Goal: Task Accomplishment & Management: Use online tool/utility

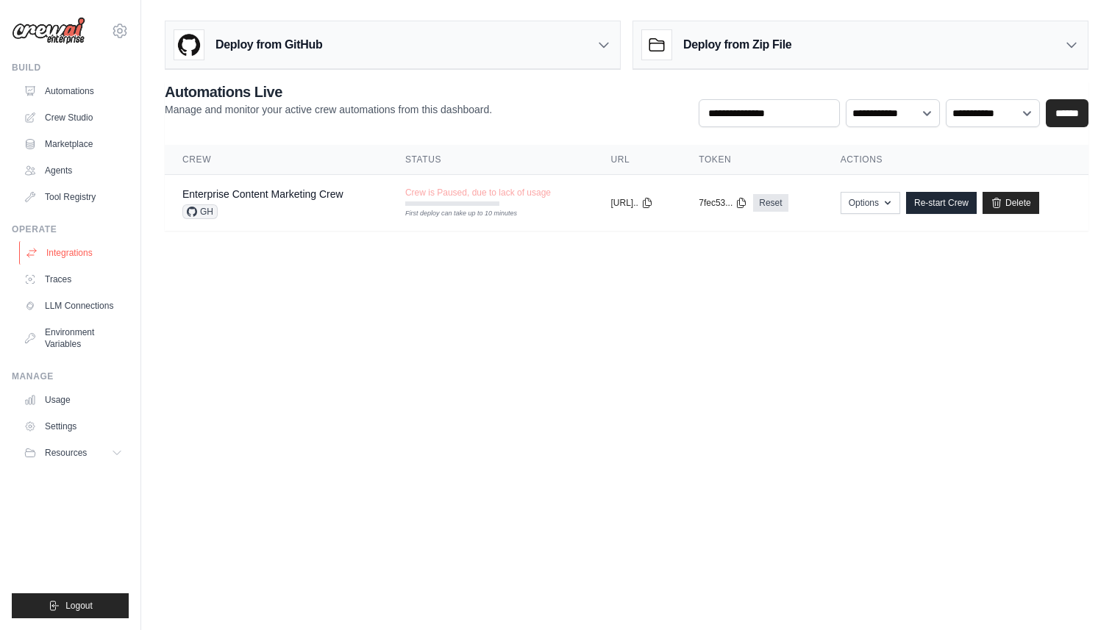
click at [61, 255] on link "Integrations" at bounding box center [74, 253] width 111 height 24
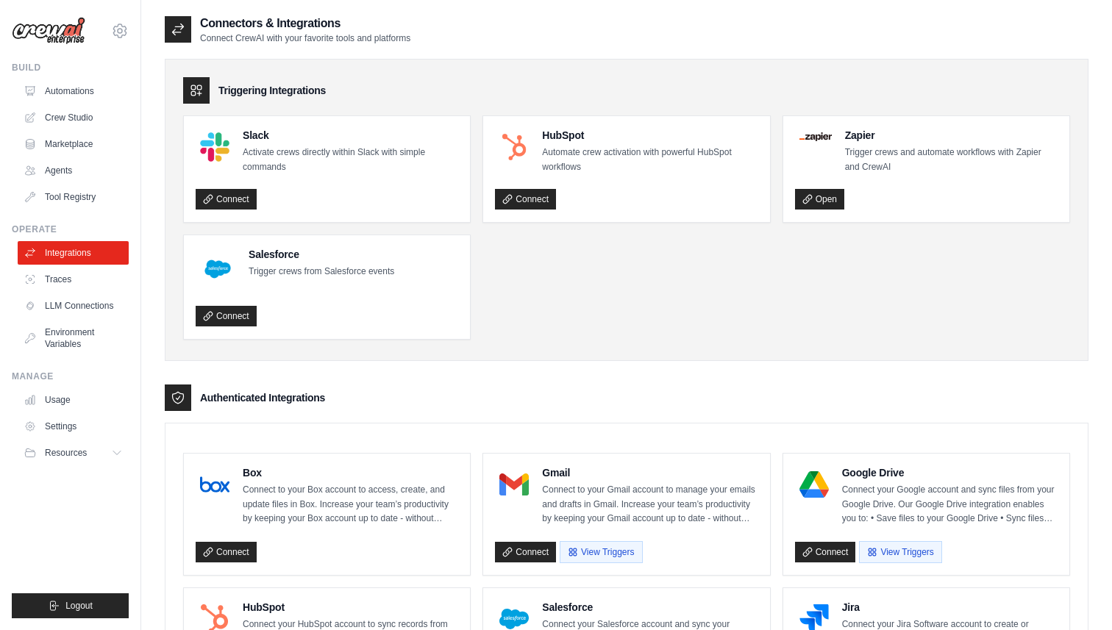
click at [537, 212] on div "HubSpot Automate crew activation with powerful HubSpot workflows Connect" at bounding box center [626, 169] width 286 height 106
click at [534, 204] on link "Connect" at bounding box center [525, 199] width 61 height 21
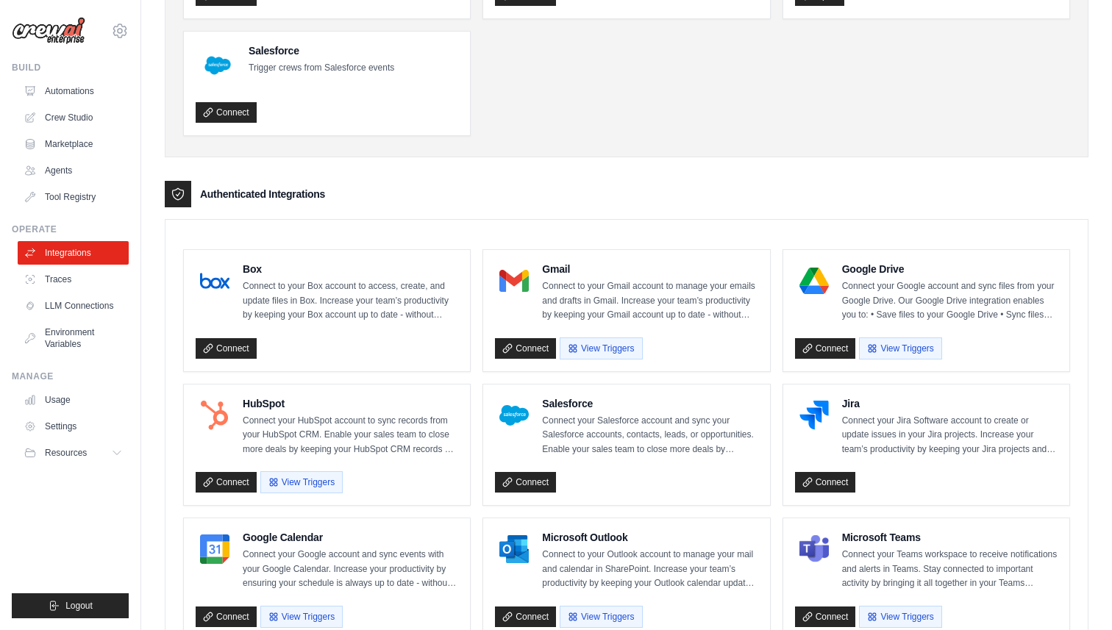
scroll to position [205, 0]
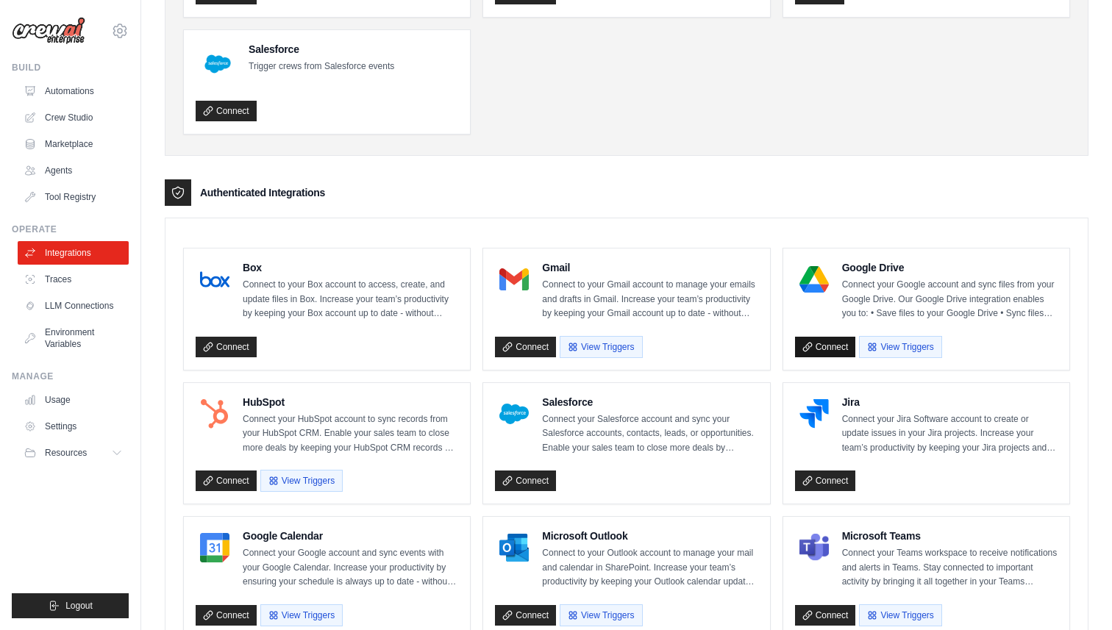
click at [845, 346] on link "Connect" at bounding box center [825, 347] width 61 height 21
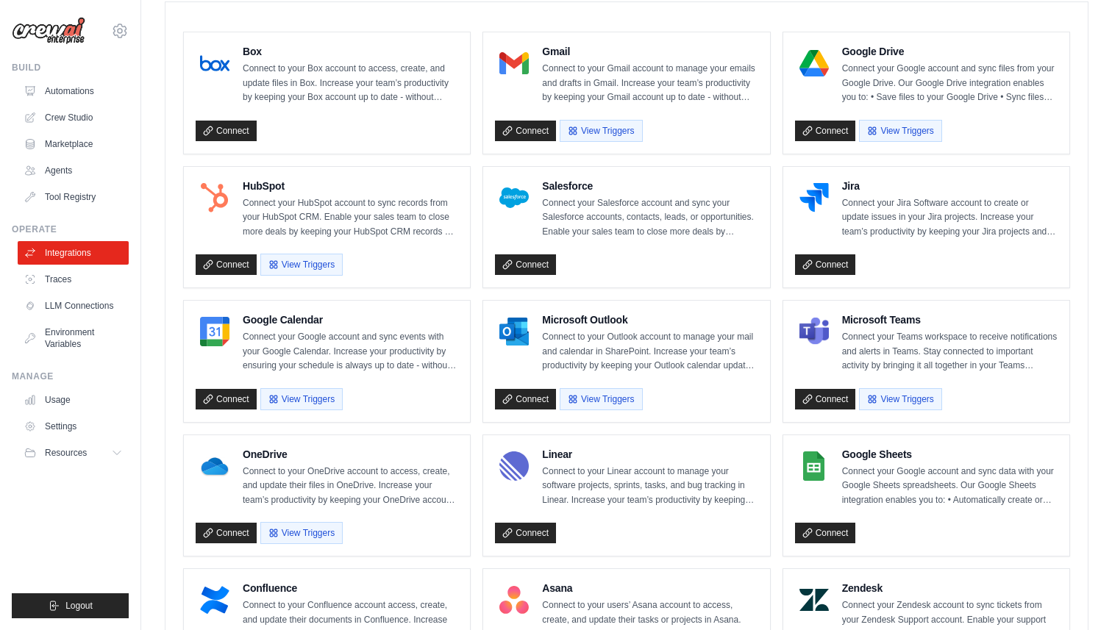
scroll to position [428, 0]
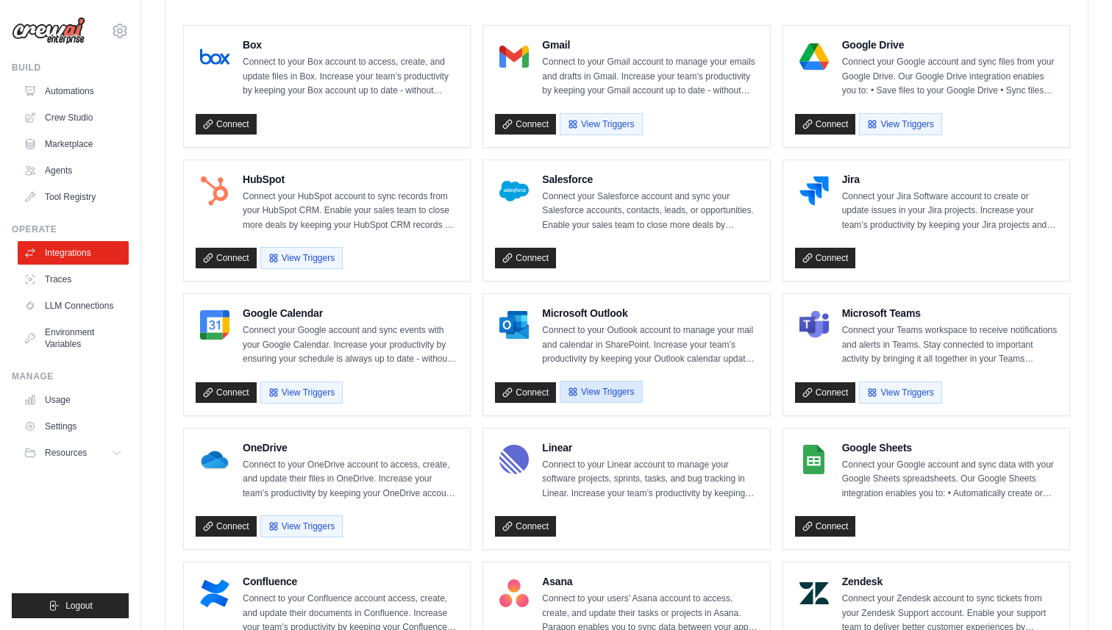
click at [626, 392] on button "View Triggers" at bounding box center [600, 392] width 82 height 22
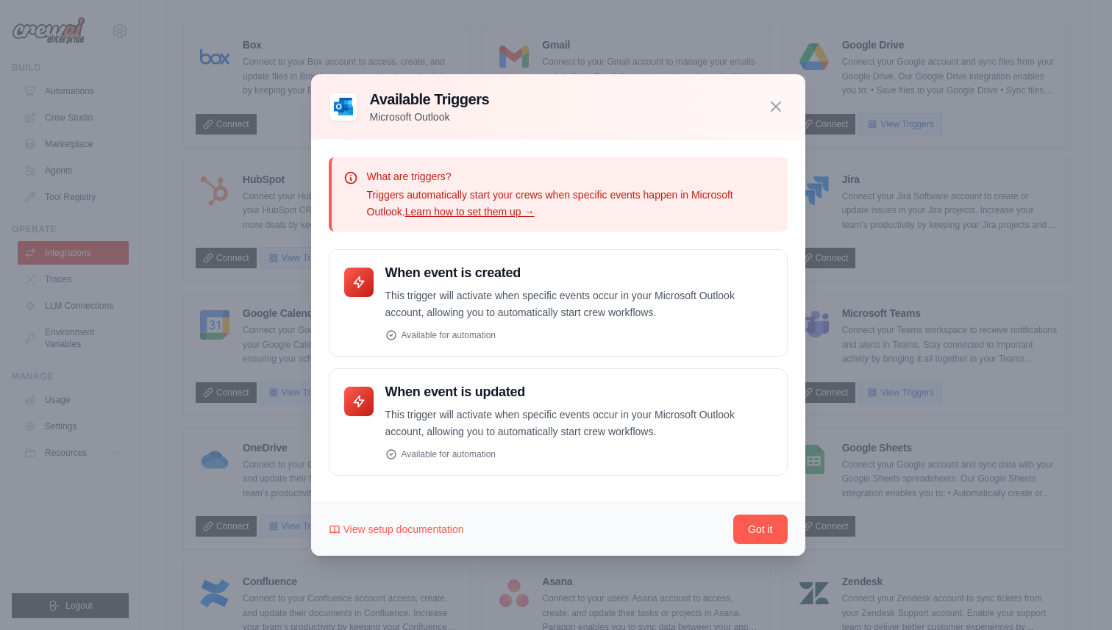
click at [777, 81] on div "Available Triggers Microsoft Outlook" at bounding box center [558, 106] width 494 height 65
click at [775, 101] on icon "button" at bounding box center [776, 106] width 18 height 18
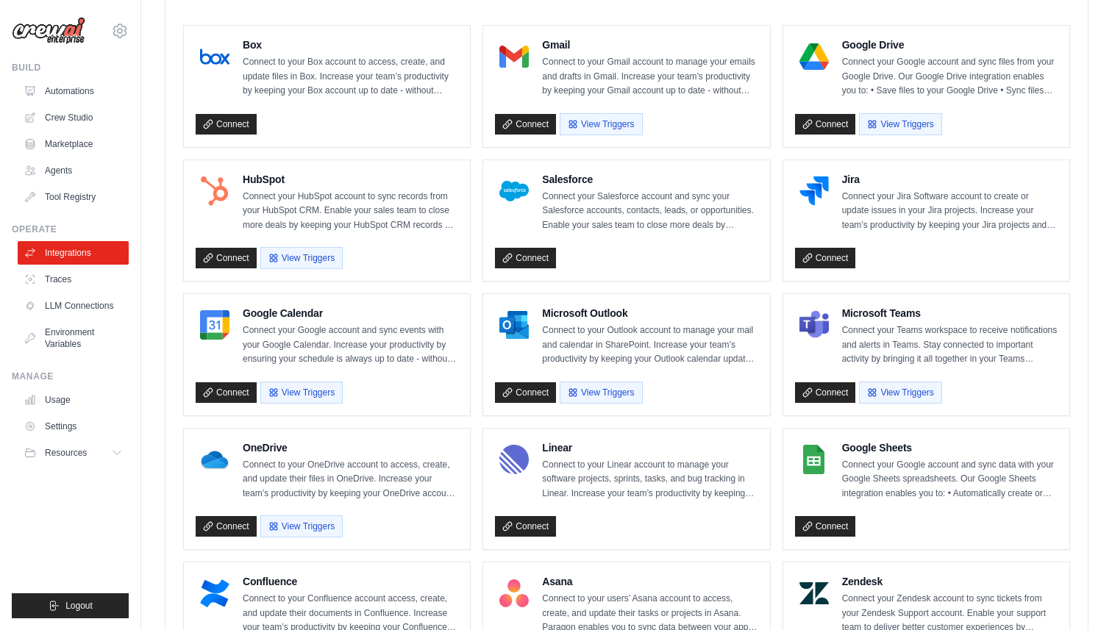
scroll to position [468, 0]
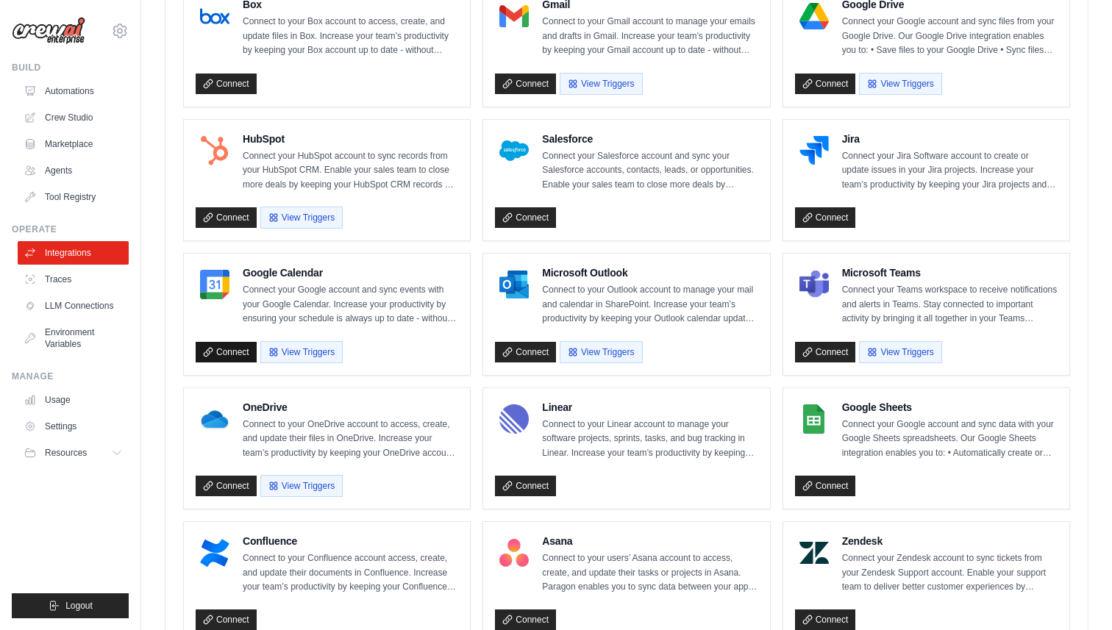
click at [215, 357] on link "Connect" at bounding box center [226, 352] width 61 height 21
click at [805, 76] on link "Connect" at bounding box center [825, 84] width 61 height 21
click at [57, 191] on link "Tool Registry" at bounding box center [74, 197] width 111 height 24
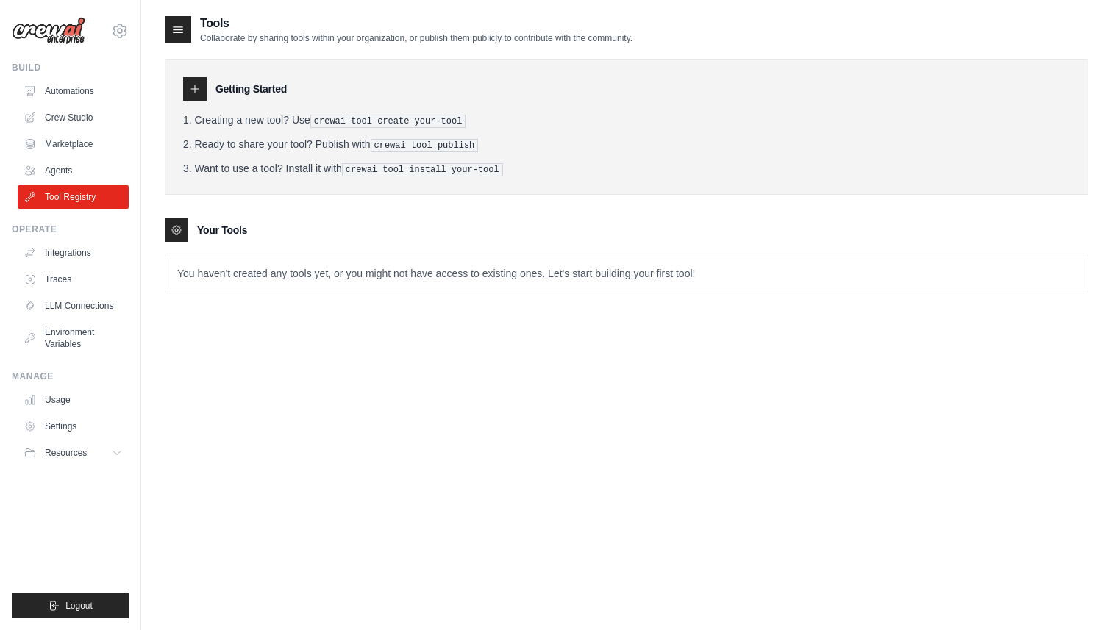
click at [394, 134] on ol "Creating a new tool? Use crewai tool create your-tool Ready to share your tool?…" at bounding box center [626, 144] width 887 height 64
click at [311, 260] on p "You haven't created any tools yet, or you might not have access to existing one…" at bounding box center [626, 273] width 922 height 38
click at [307, 278] on p "You haven't created any tools yet, or you might not have access to existing one…" at bounding box center [626, 273] width 922 height 38
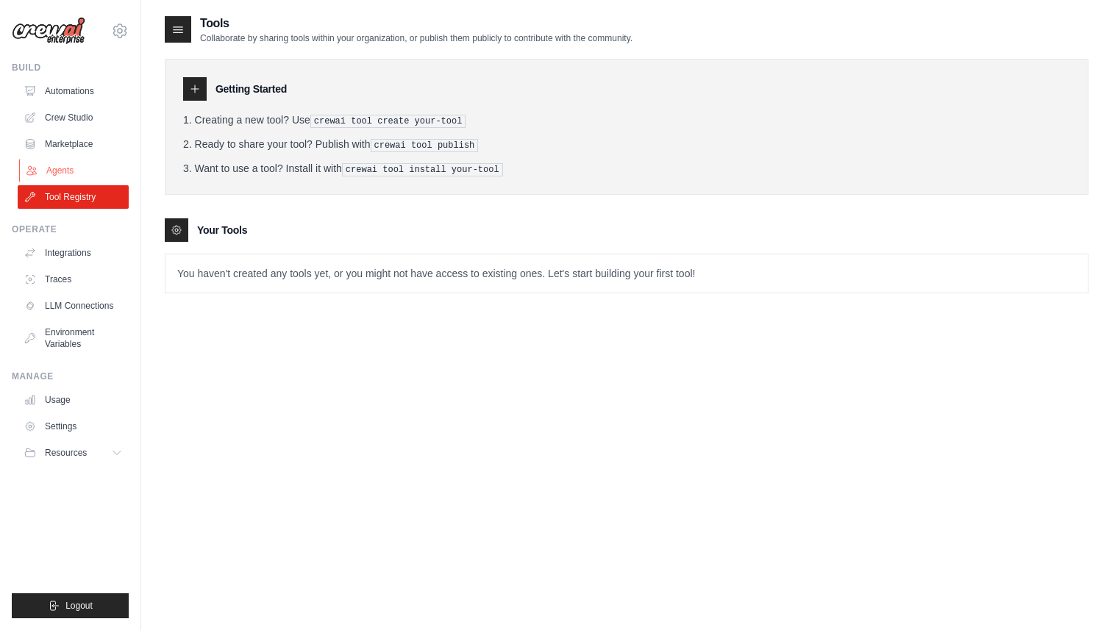
click at [110, 169] on link "Agents" at bounding box center [74, 171] width 111 height 24
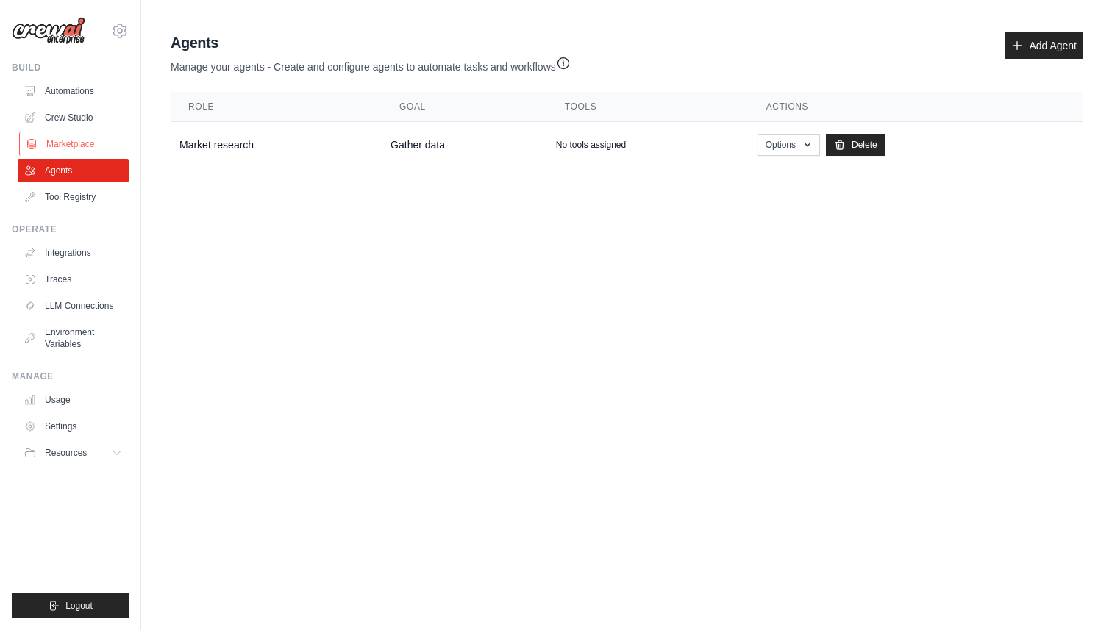
click at [85, 143] on link "Marketplace" at bounding box center [74, 144] width 111 height 24
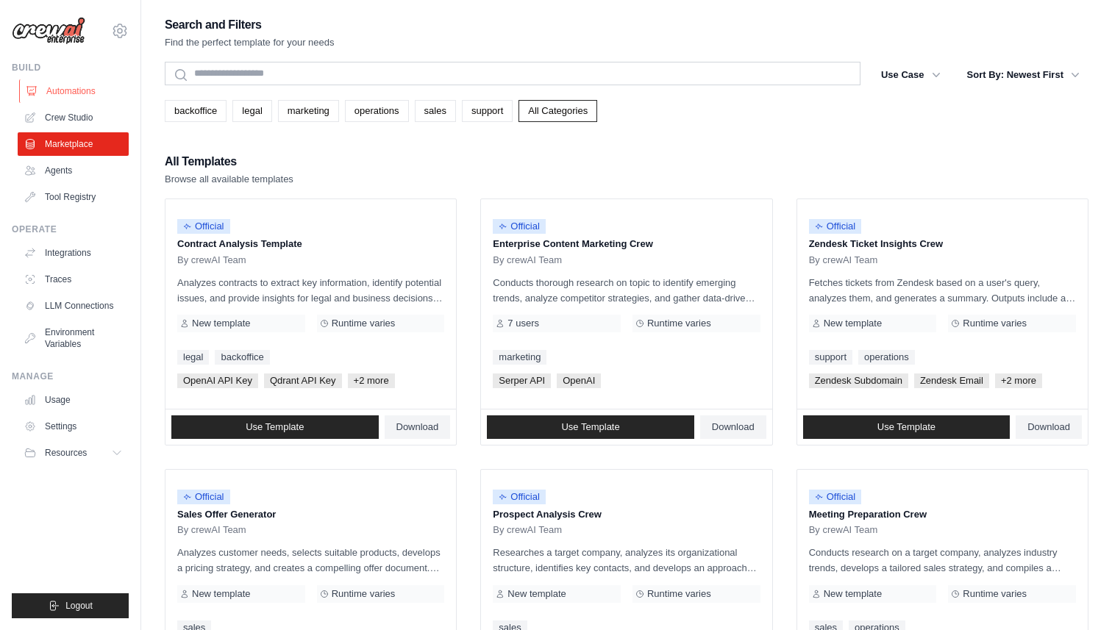
click at [82, 80] on link "Automations" at bounding box center [74, 91] width 111 height 24
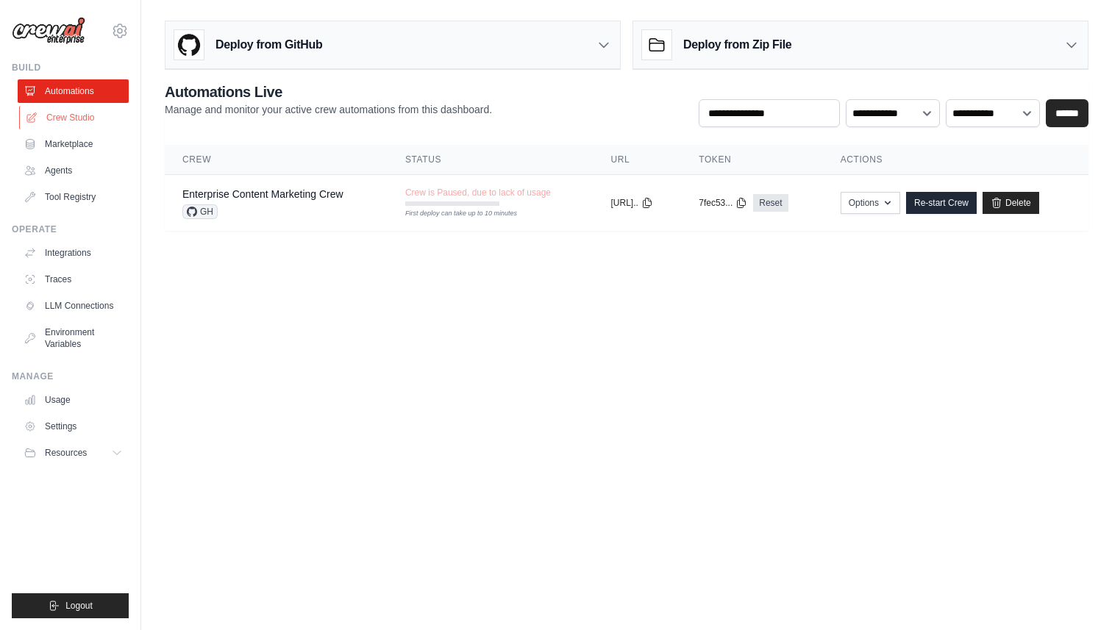
click at [67, 120] on link "Crew Studio" at bounding box center [74, 118] width 111 height 24
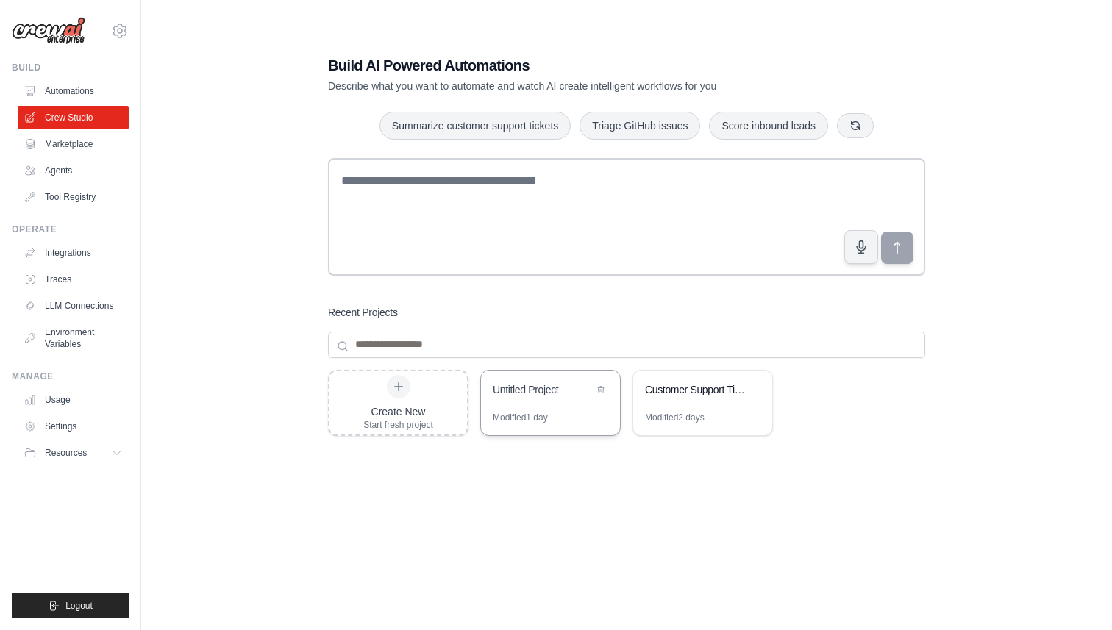
click at [548, 406] on div "Untitled Project" at bounding box center [550, 391] width 139 height 41
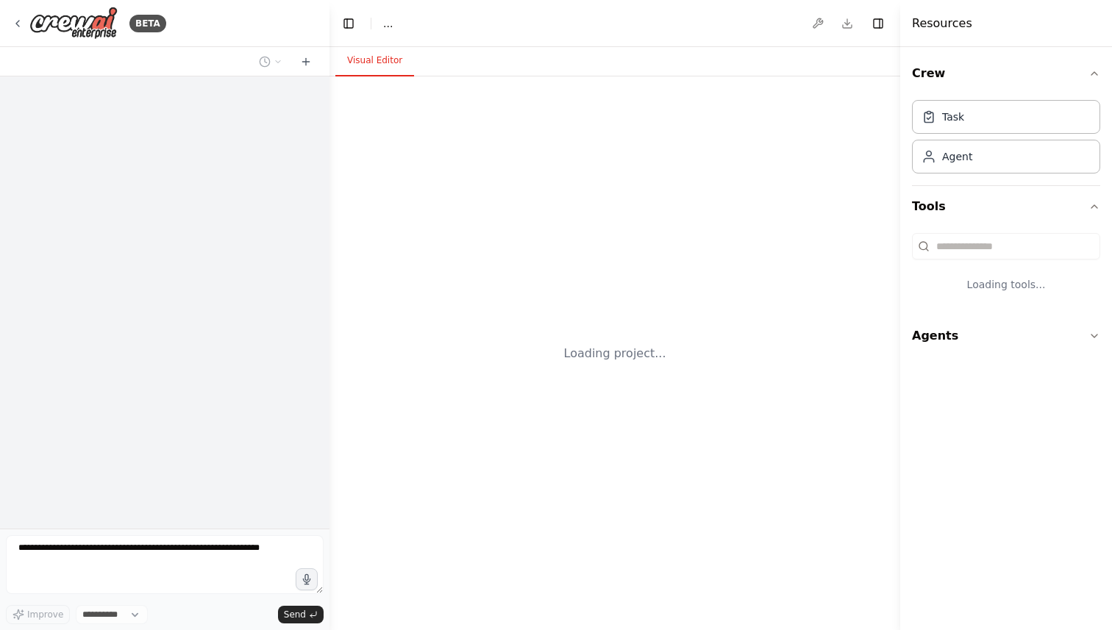
select select "****"
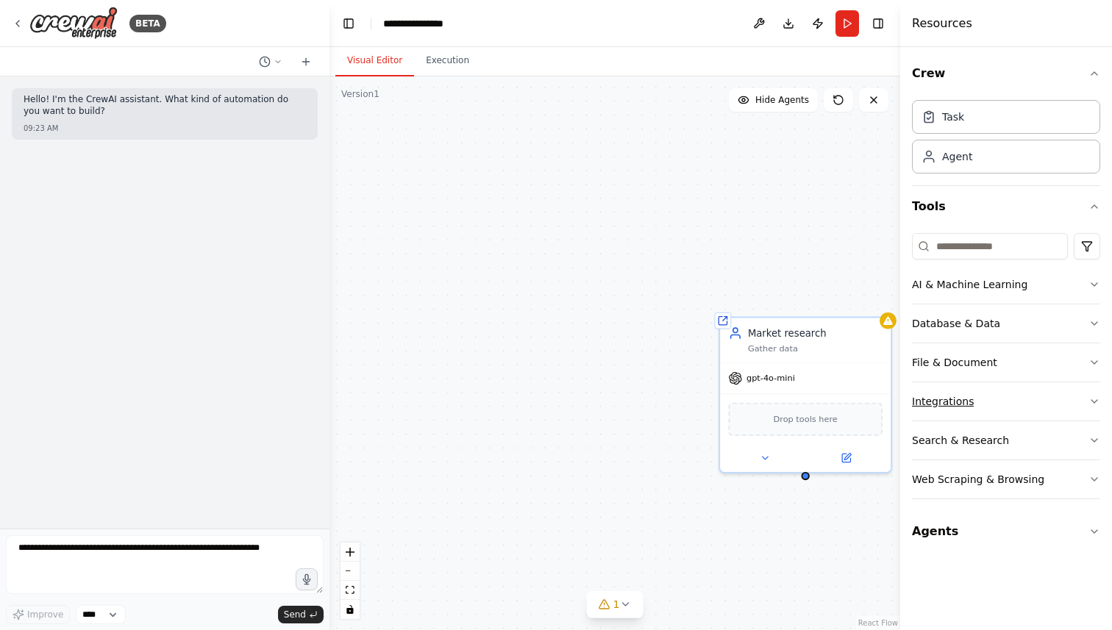
click at [984, 399] on button "Integrations" at bounding box center [1006, 401] width 188 height 38
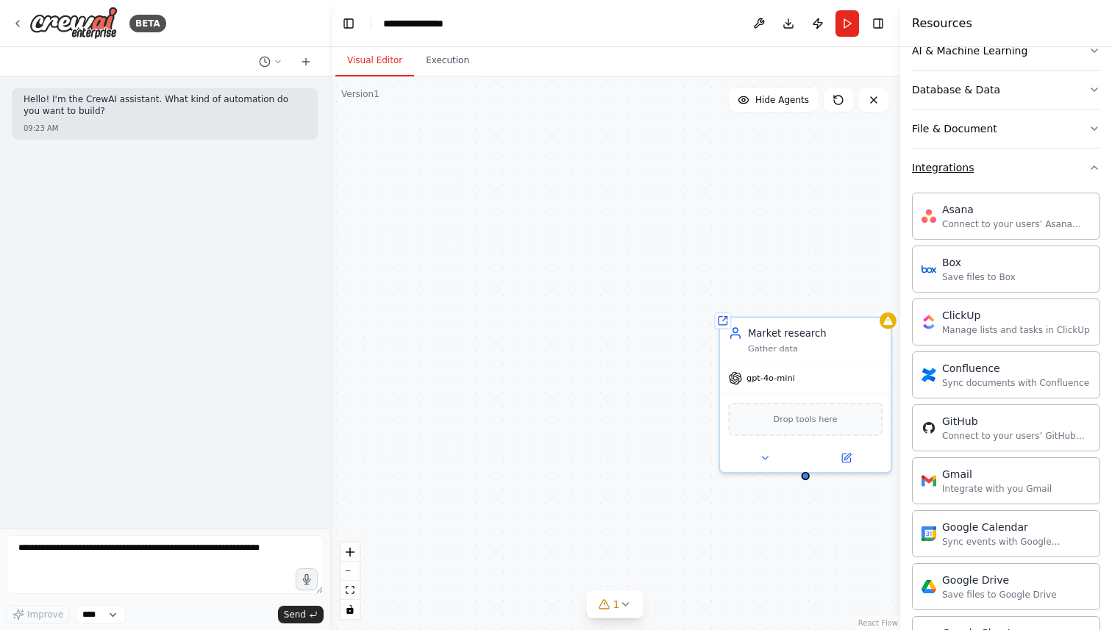
scroll to position [242, 0]
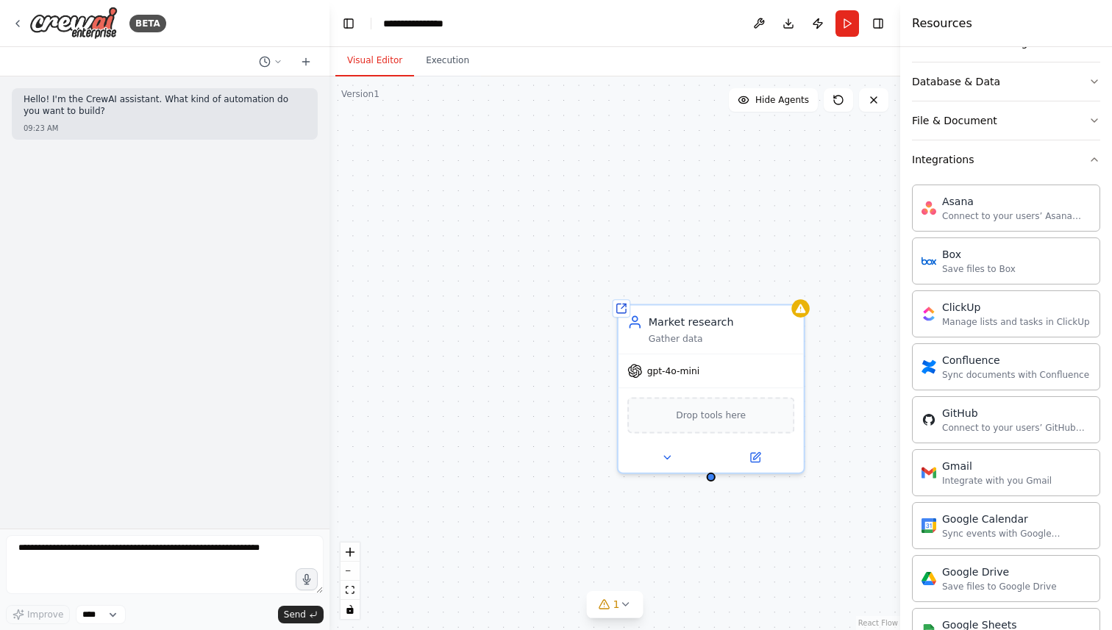
drag, startPoint x: 606, startPoint y: 323, endPoint x: 489, endPoint y: 321, distance: 116.9
click at [489, 321] on div "Shared agent from repository Market research Gather data gpt-4o-mini Drop tools…" at bounding box center [614, 353] width 571 height 554
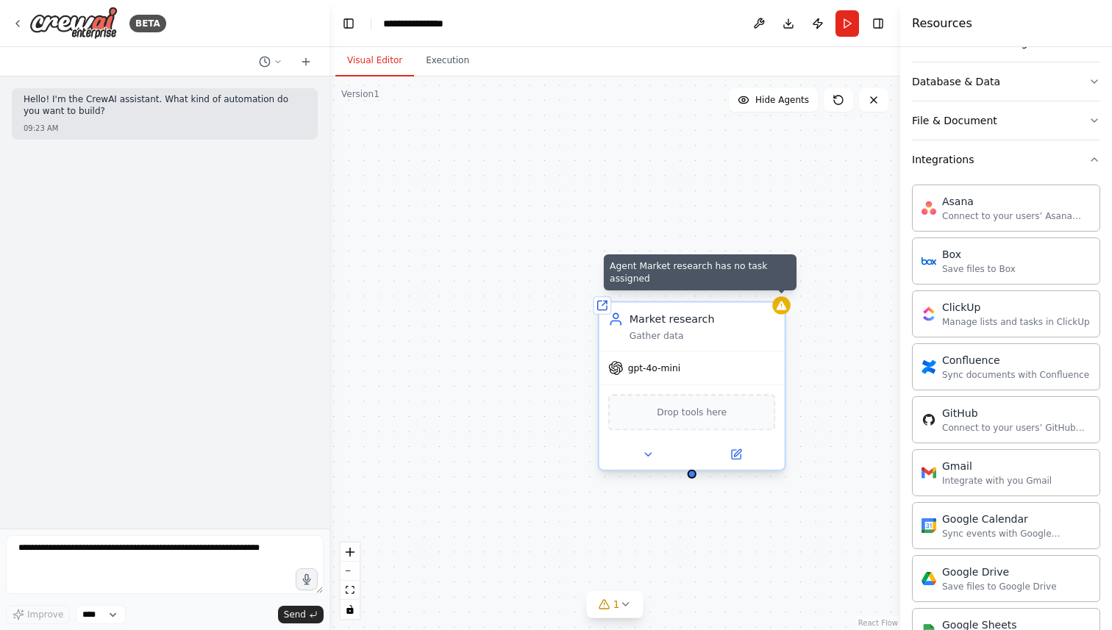
click at [783, 311] on div at bounding box center [781, 305] width 18 height 18
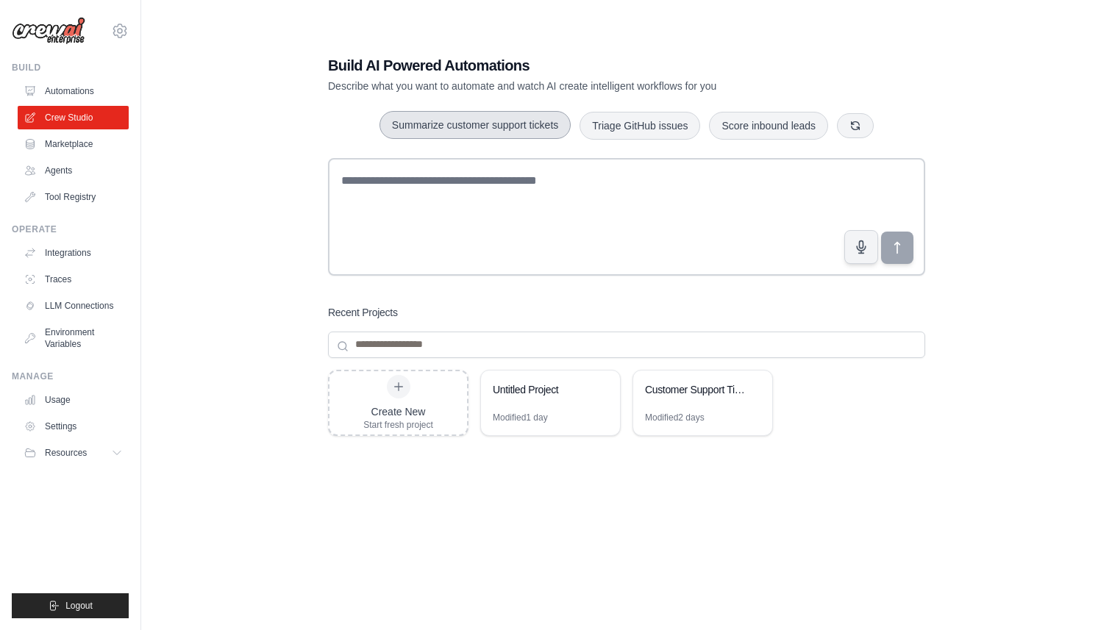
click at [534, 129] on button "Summarize customer support tickets" at bounding box center [474, 125] width 191 height 28
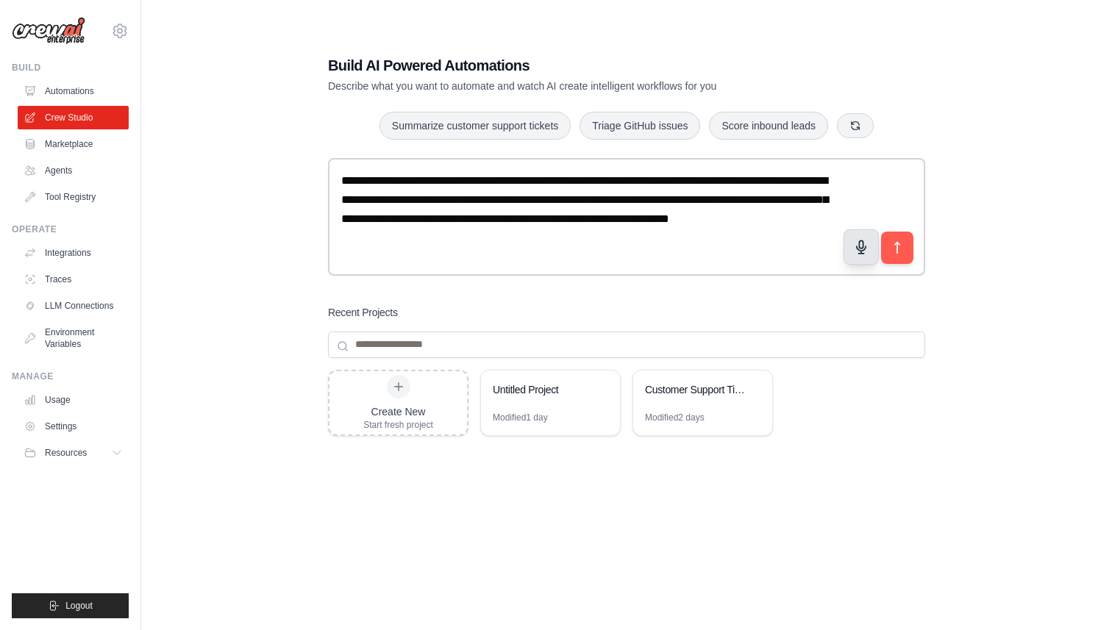
click at [876, 250] on button "button" at bounding box center [860, 246] width 35 height 35
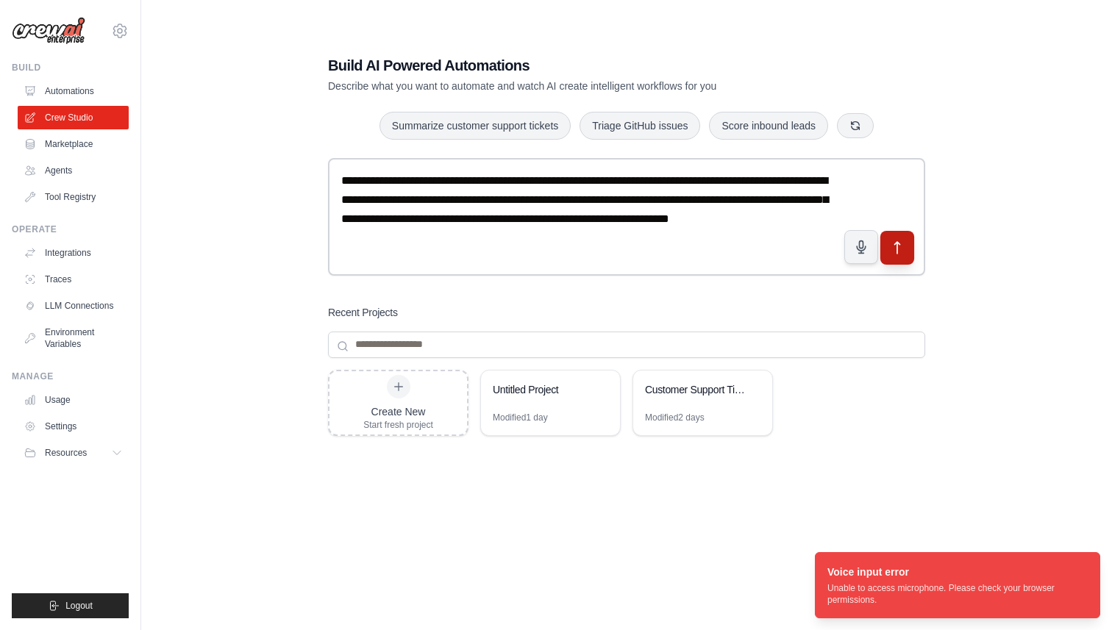
click at [897, 257] on button "submit" at bounding box center [897, 247] width 34 height 34
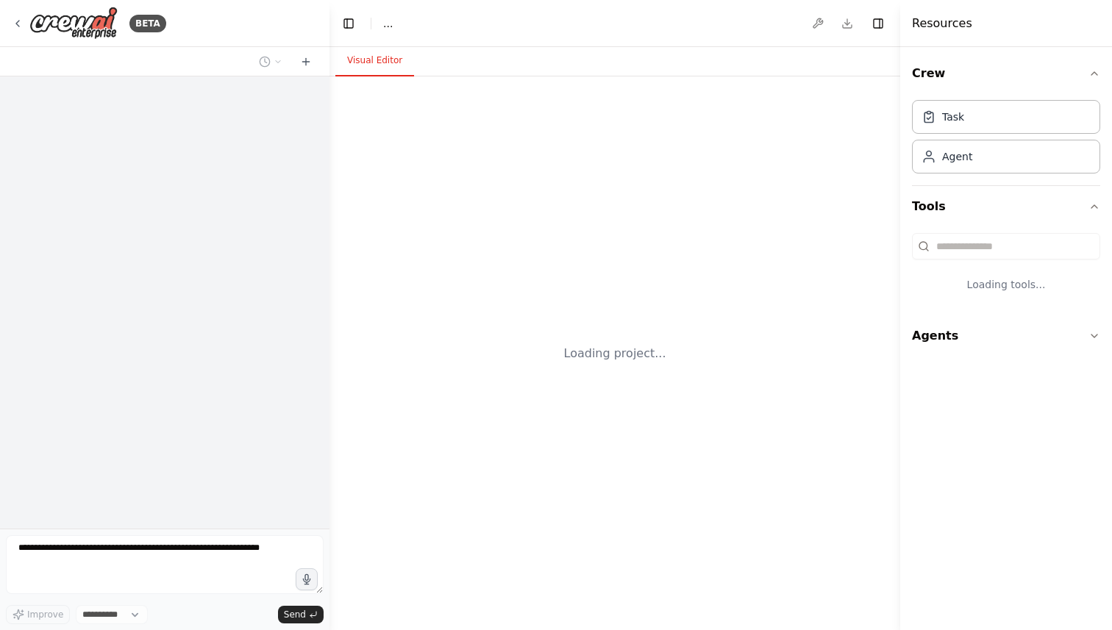
select select "****"
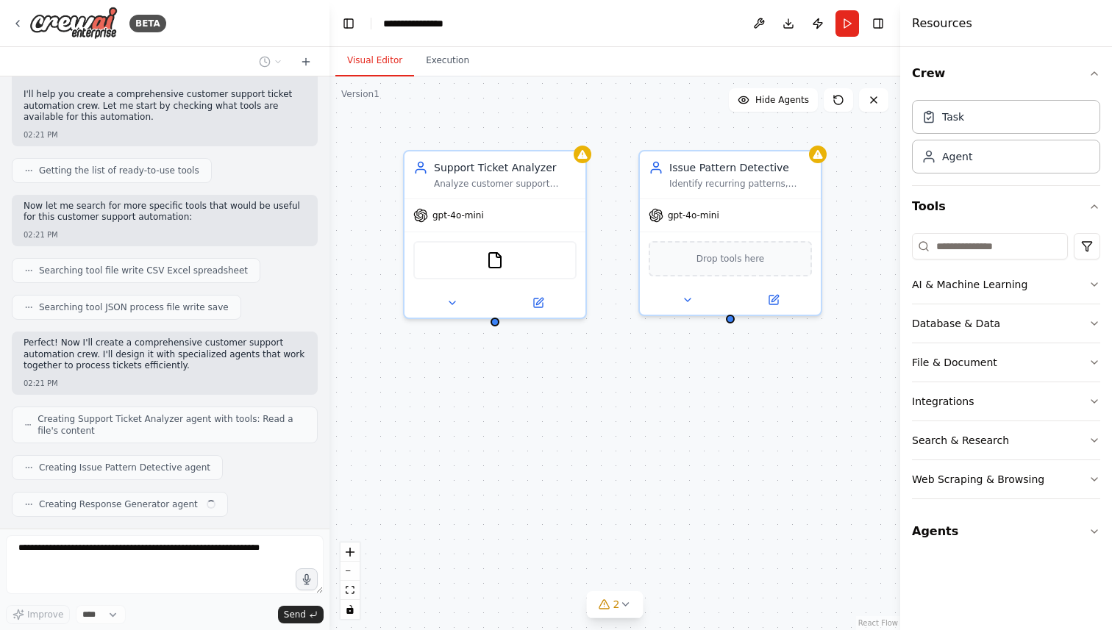
scroll to position [166, 0]
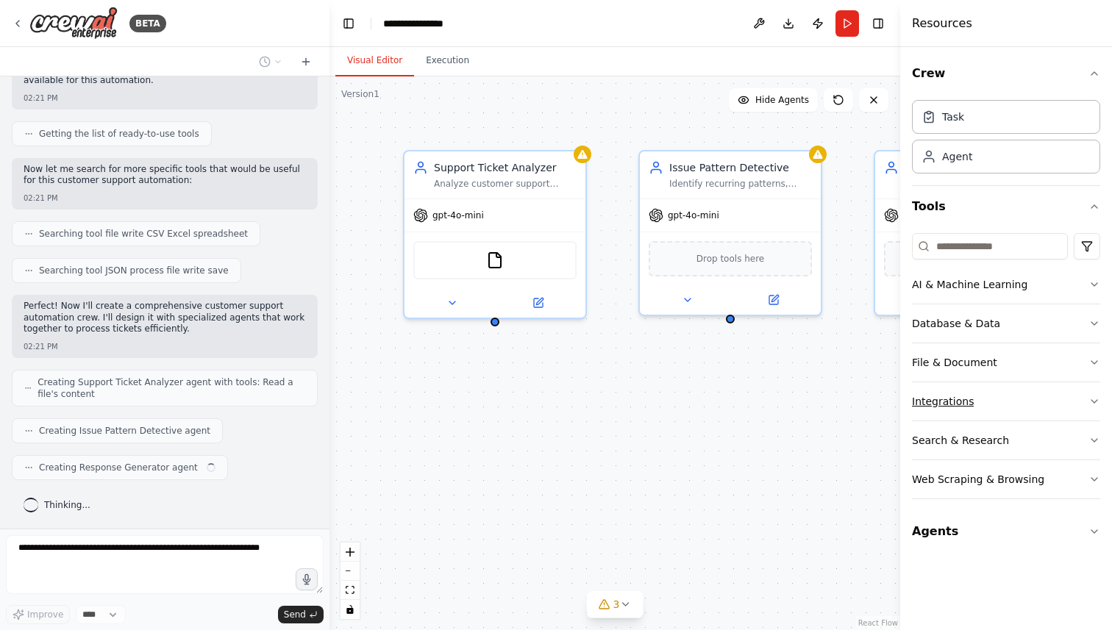
click at [951, 396] on div "Integrations" at bounding box center [943, 401] width 62 height 15
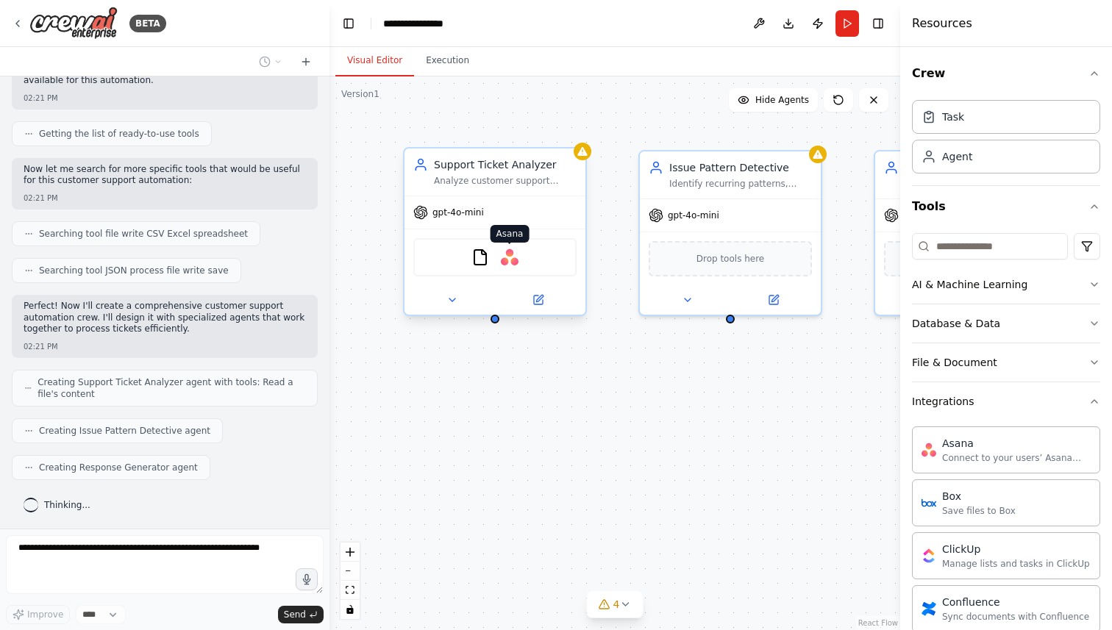
click at [507, 262] on img at bounding box center [510, 257] width 18 height 18
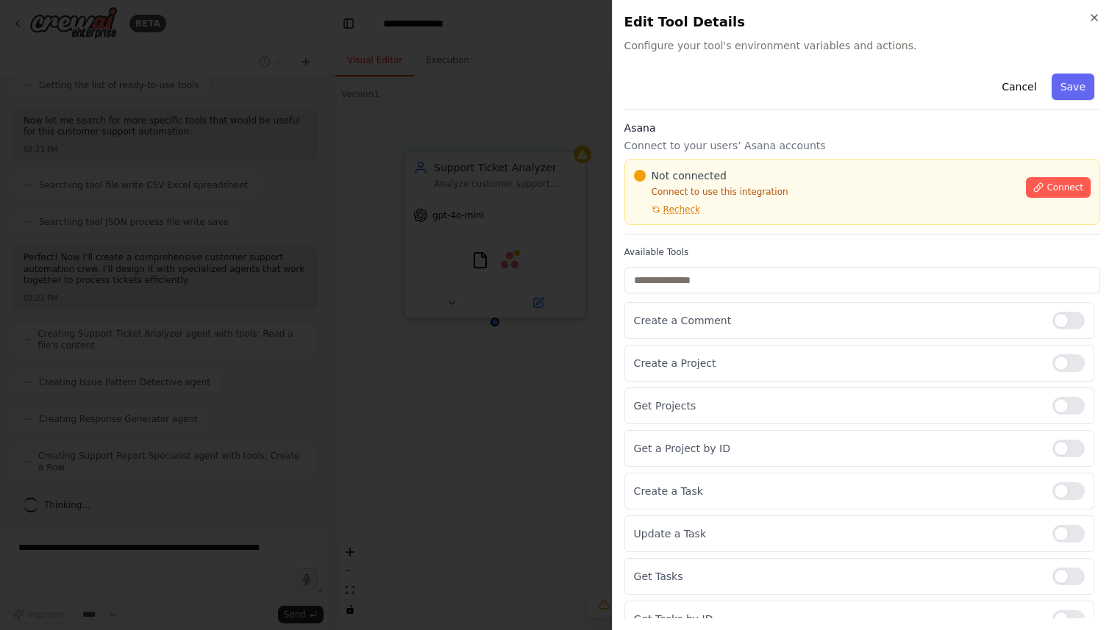
scroll to position [0, 0]
click at [1044, 179] on button "Connect" at bounding box center [1058, 188] width 65 height 21
click at [804, 169] on div "Not connected" at bounding box center [826, 176] width 384 height 15
click at [809, 168] on div "Not connected Connect to use this integration Recheck Connect" at bounding box center [862, 193] width 476 height 66
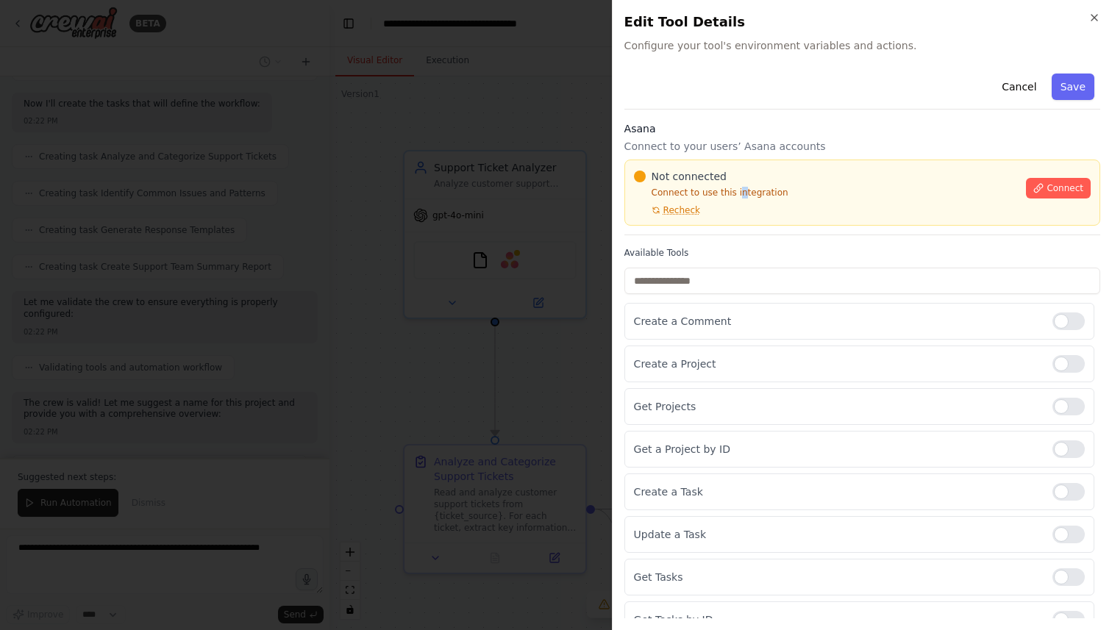
click at [741, 193] on p "Connect to use this integration" at bounding box center [826, 193] width 384 height 12
click at [810, 168] on div "Not connected Connect to use this integration Recheck Connect" at bounding box center [862, 193] width 476 height 66
click at [819, 165] on div "Not connected Connect to use this integration Recheck Connect" at bounding box center [862, 193] width 476 height 66
click at [890, 140] on p "Connect to your users’ Asana accounts" at bounding box center [862, 146] width 476 height 15
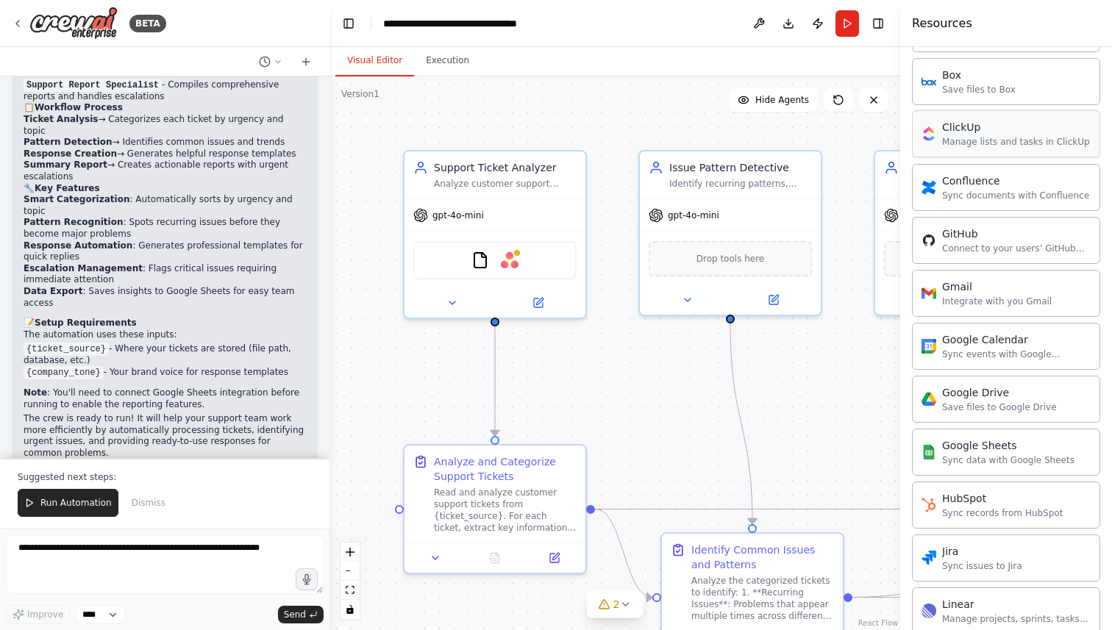
scroll to position [425, 0]
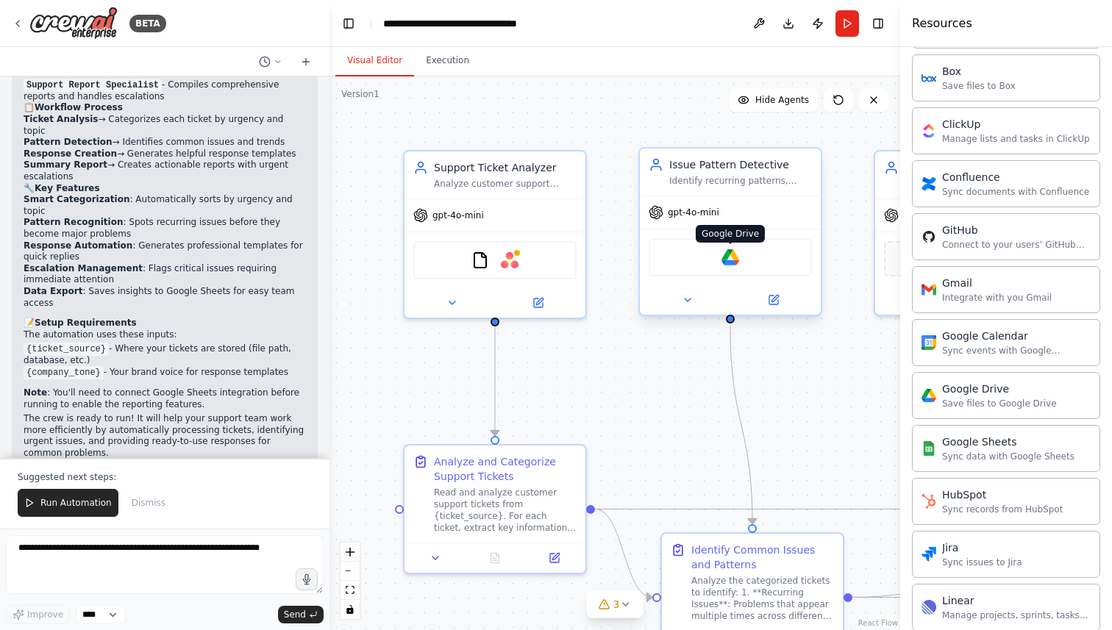
click at [732, 264] on img at bounding box center [730, 257] width 18 height 18
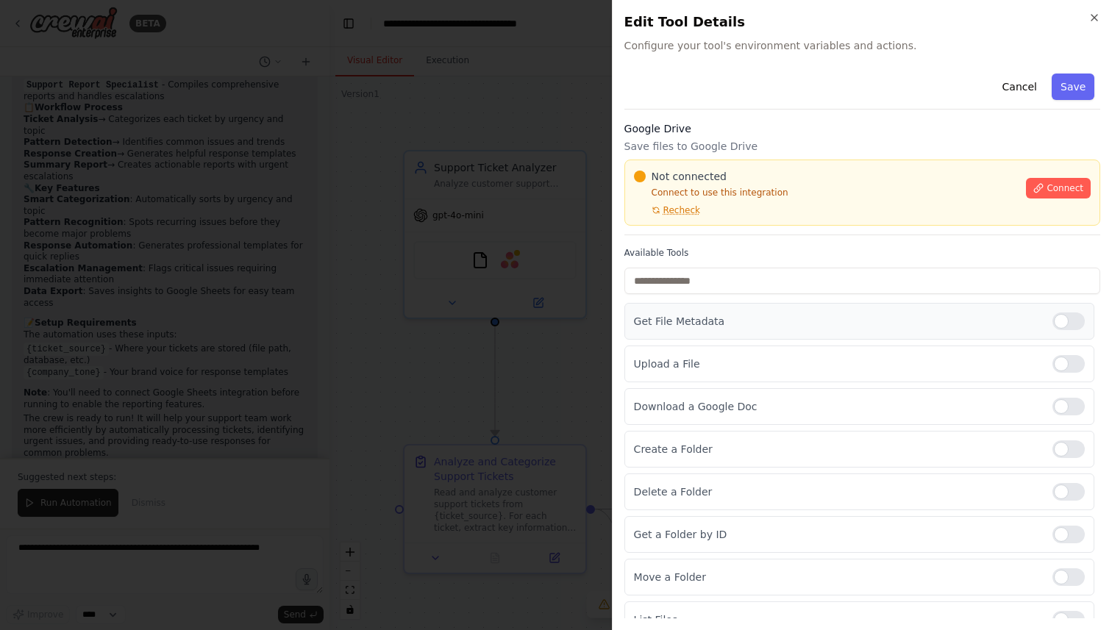
scroll to position [62, 0]
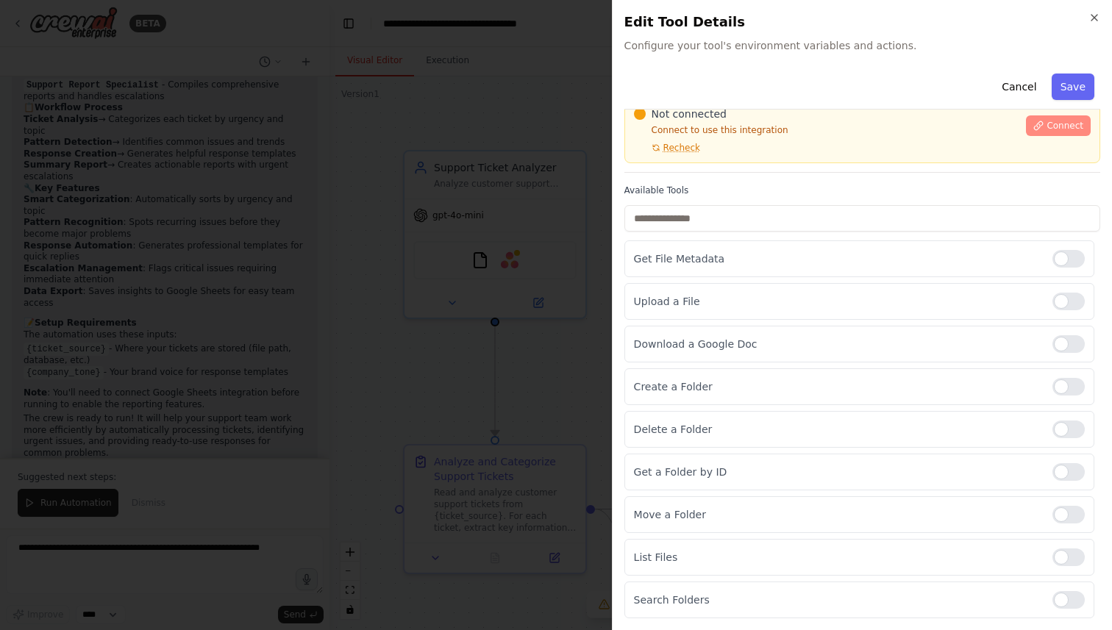
click at [1064, 134] on button "Connect" at bounding box center [1058, 125] width 65 height 21
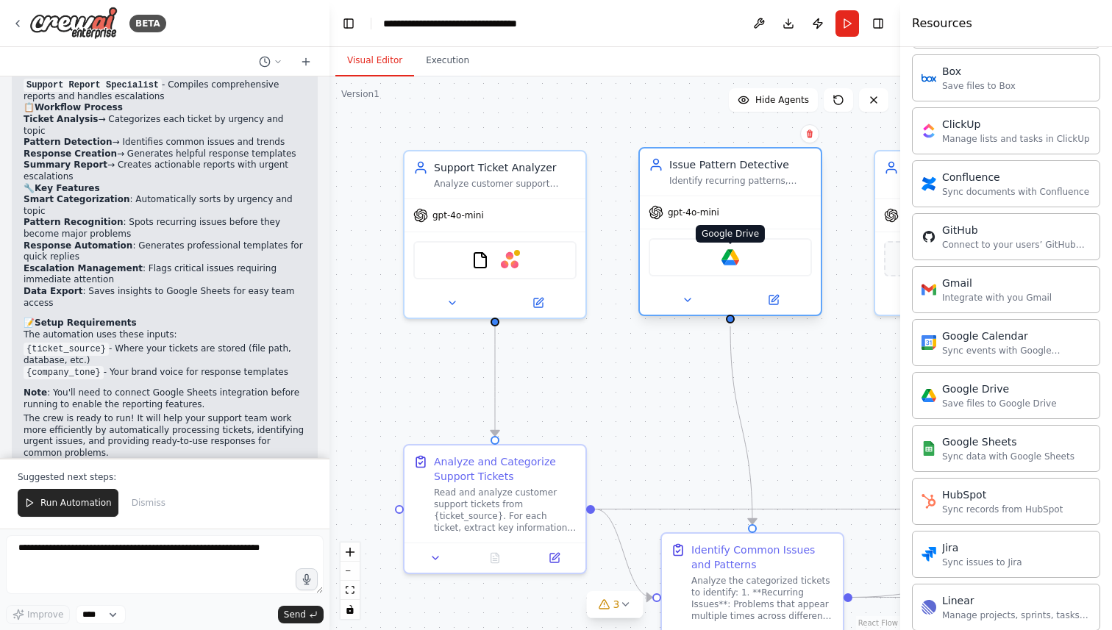
click at [732, 262] on img at bounding box center [730, 257] width 18 height 18
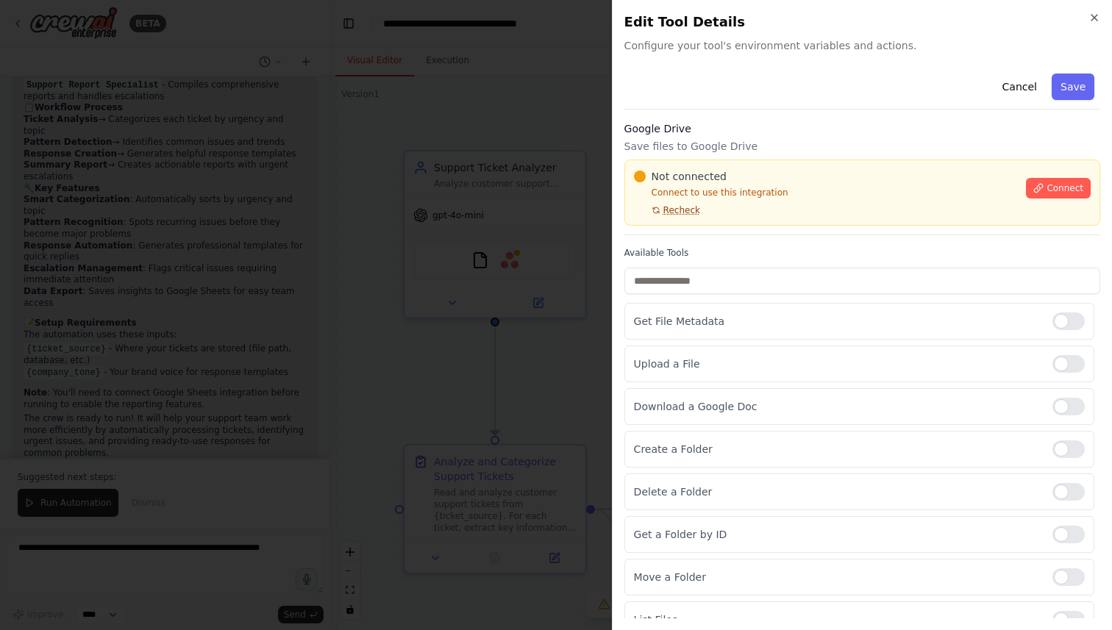
click at [674, 210] on span "Recheck" at bounding box center [681, 210] width 37 height 12
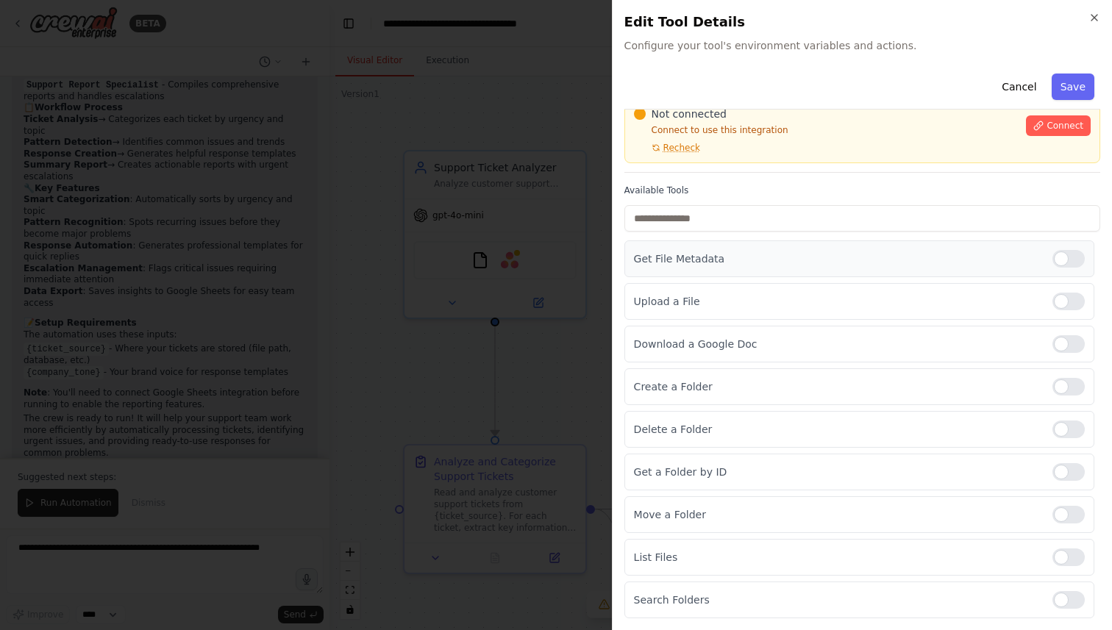
click at [1056, 256] on div at bounding box center [1068, 259] width 32 height 18
click at [1064, 293] on div at bounding box center [1068, 302] width 32 height 18
click at [1061, 326] on div "Download a Google Doc" at bounding box center [859, 344] width 470 height 37
click at [1060, 368] on div "Create a Folder" at bounding box center [859, 386] width 470 height 37
click at [1066, 556] on div at bounding box center [1068, 557] width 32 height 18
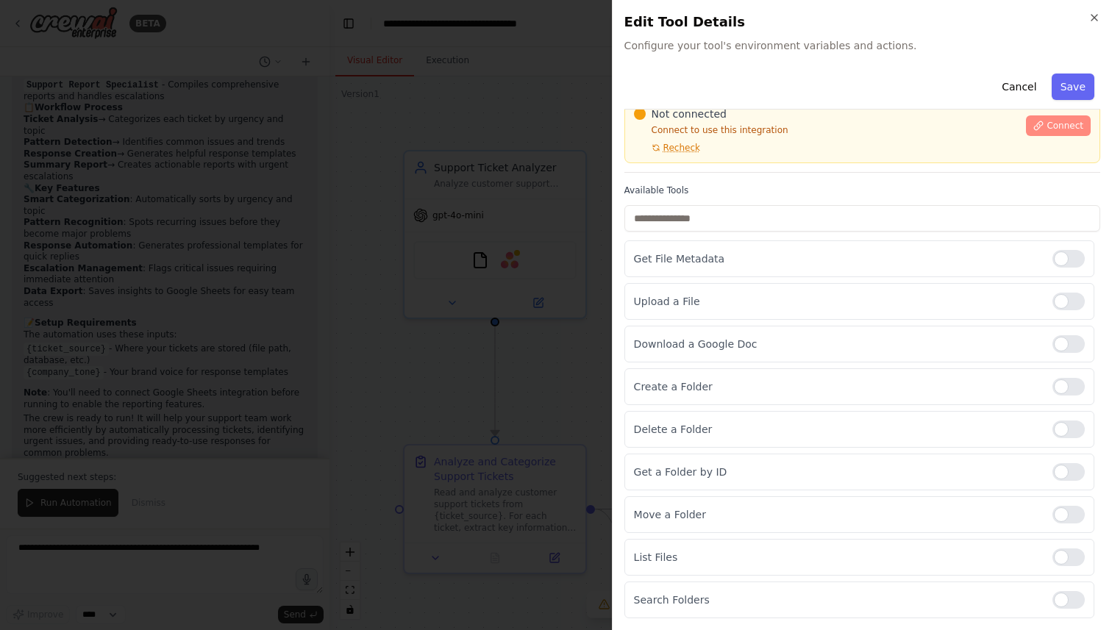
click at [1067, 126] on span "Connect" at bounding box center [1064, 126] width 37 height 12
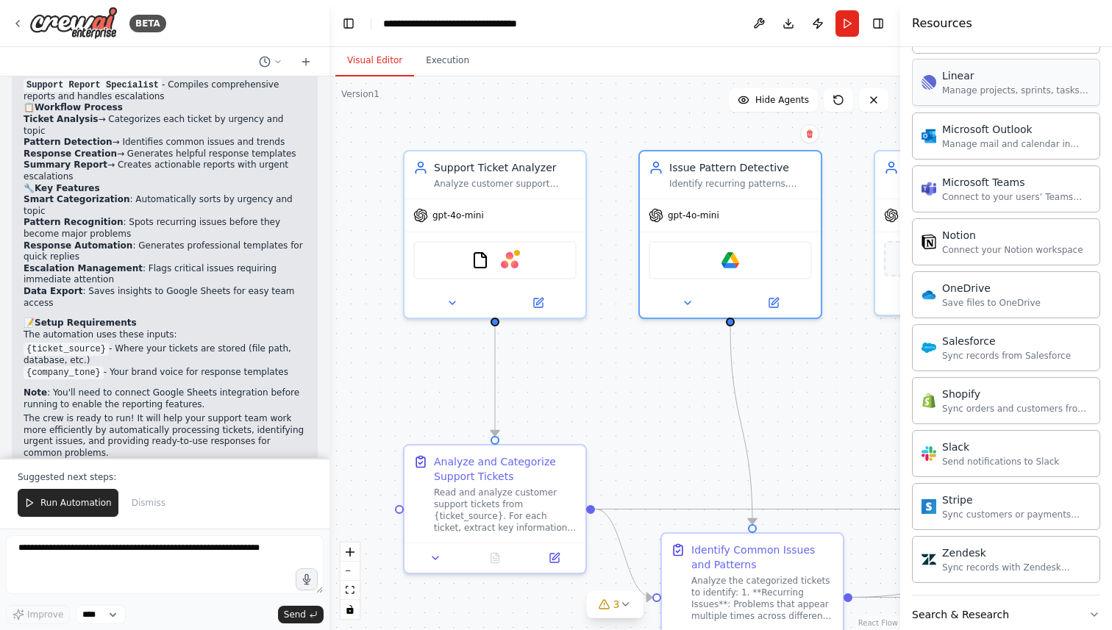
scroll to position [958, 0]
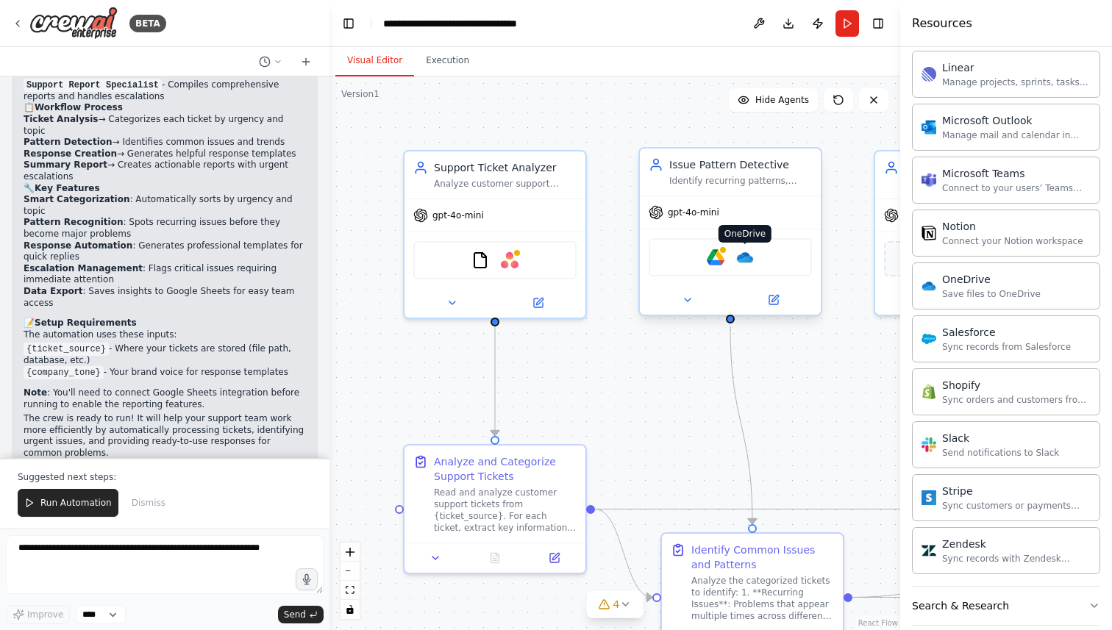
click at [739, 260] on img at bounding box center [745, 257] width 18 height 18
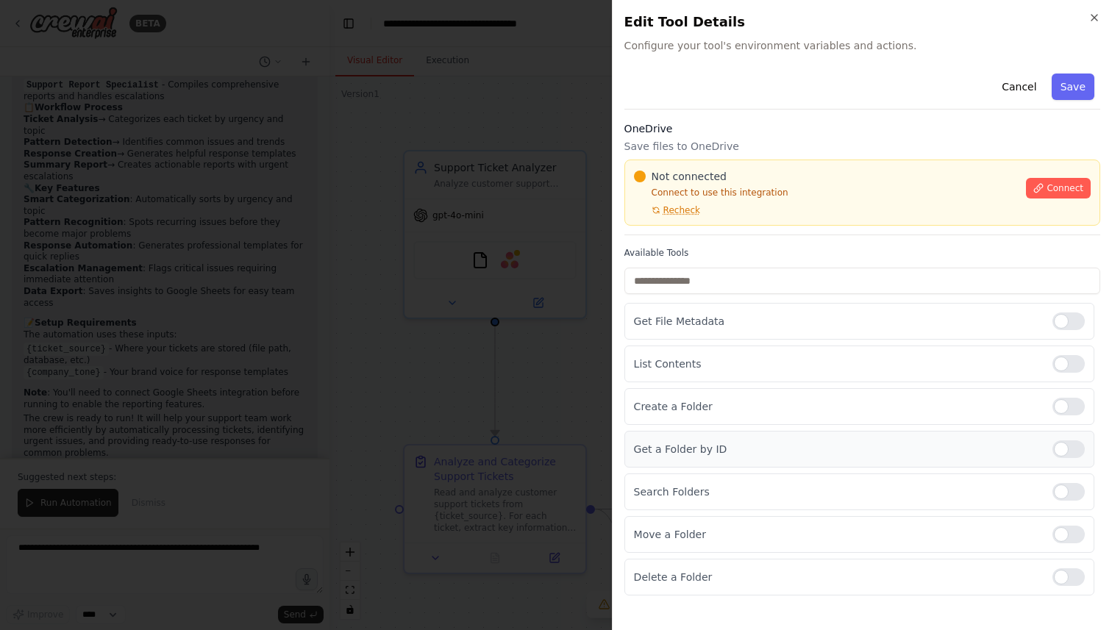
click at [1072, 453] on div at bounding box center [1068, 449] width 32 height 18
click at [1062, 373] on div "List Contents" at bounding box center [859, 364] width 470 height 37
click at [1066, 335] on div "Get File Metadata" at bounding box center [859, 321] width 470 height 37
click at [1046, 188] on span "Connect" at bounding box center [1064, 188] width 37 height 12
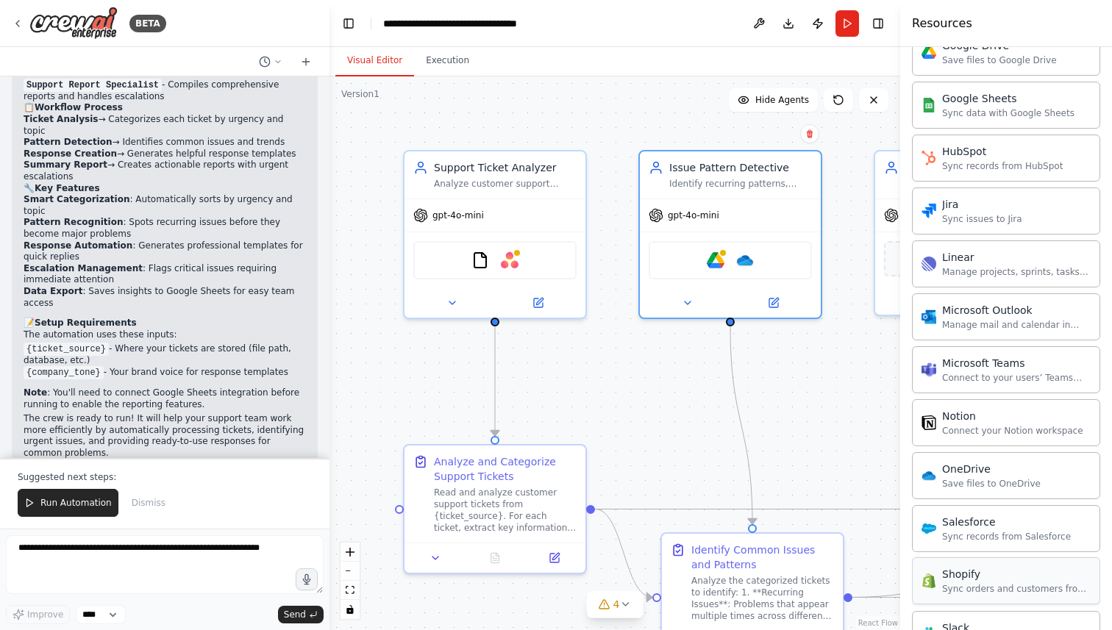
scroll to position [0, 0]
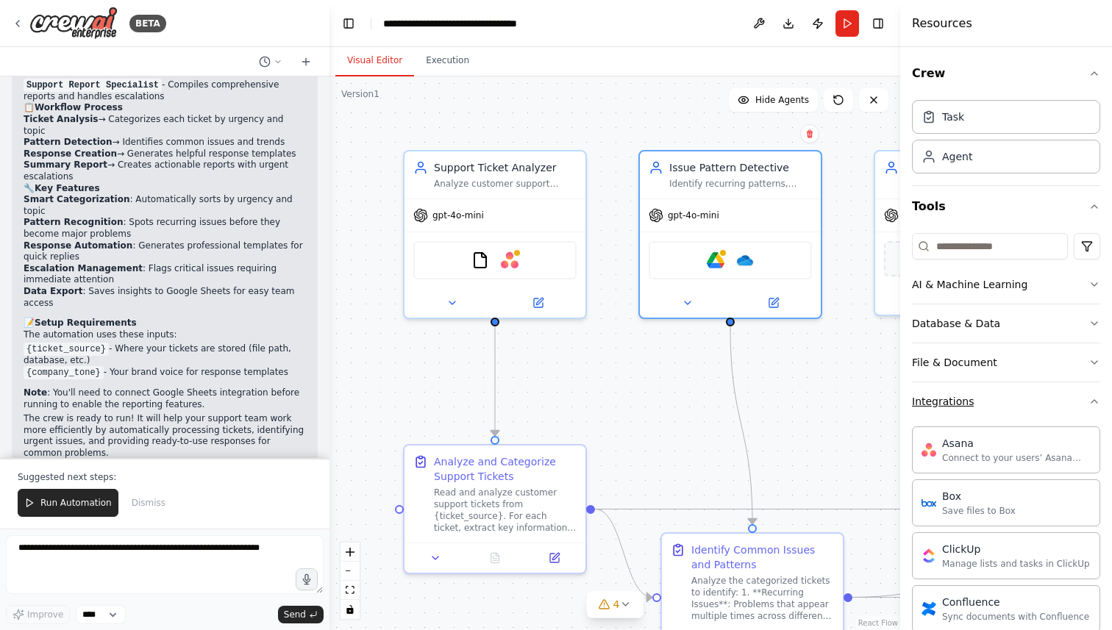
click at [1012, 389] on button "Integrations" at bounding box center [1006, 401] width 188 height 38
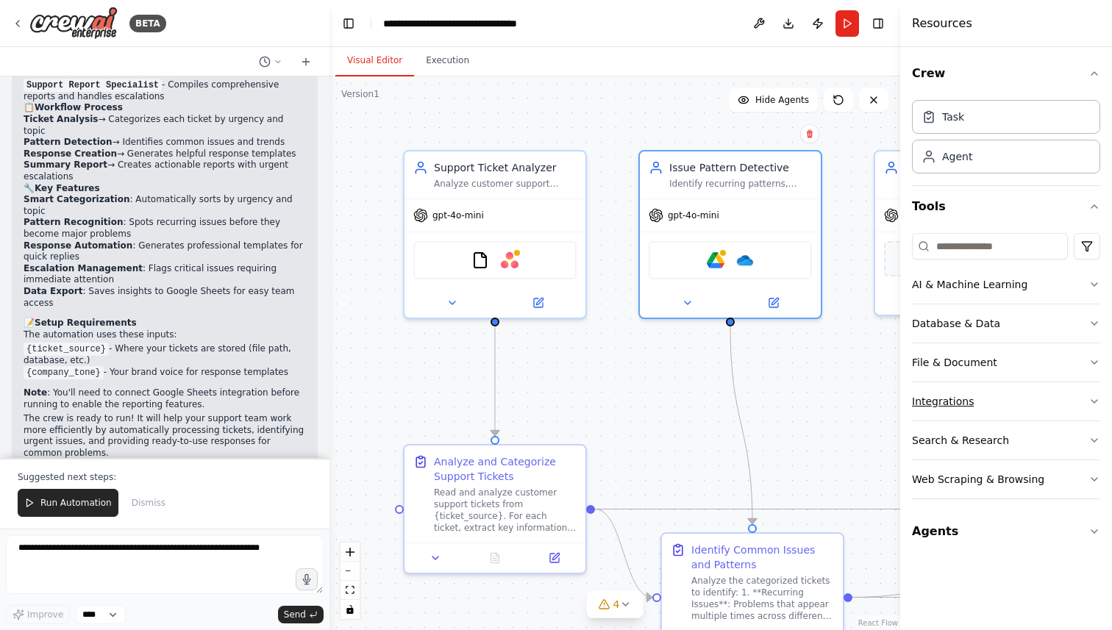
click at [1012, 389] on button "Integrations" at bounding box center [1006, 401] width 188 height 38
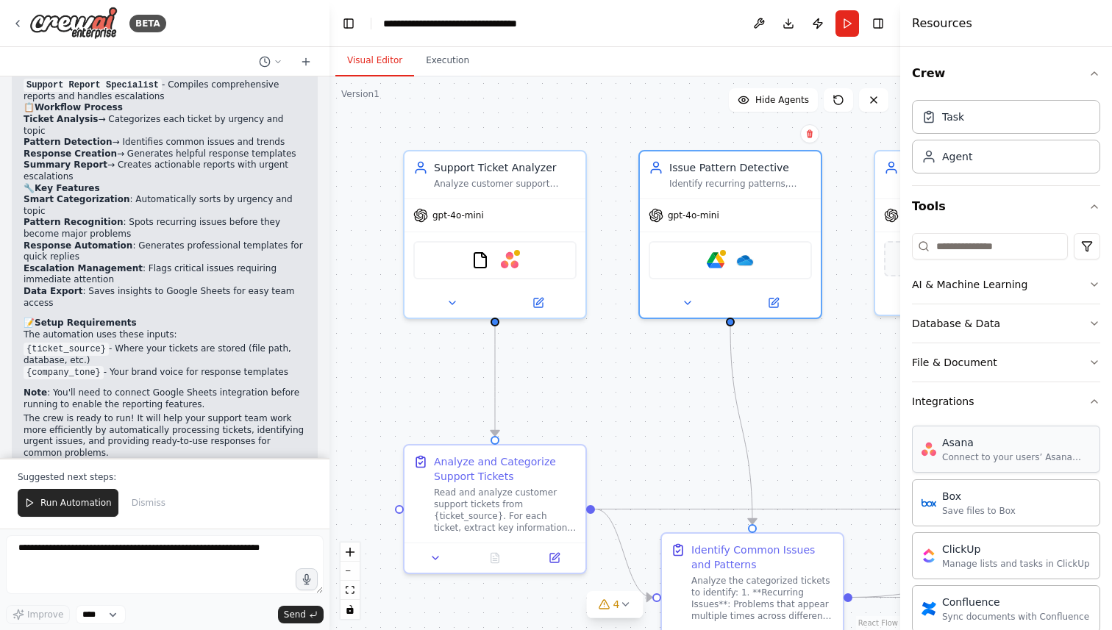
click at [962, 448] on div "Asana" at bounding box center [1016, 442] width 149 height 15
click at [1012, 401] on button "Integrations" at bounding box center [1006, 401] width 188 height 38
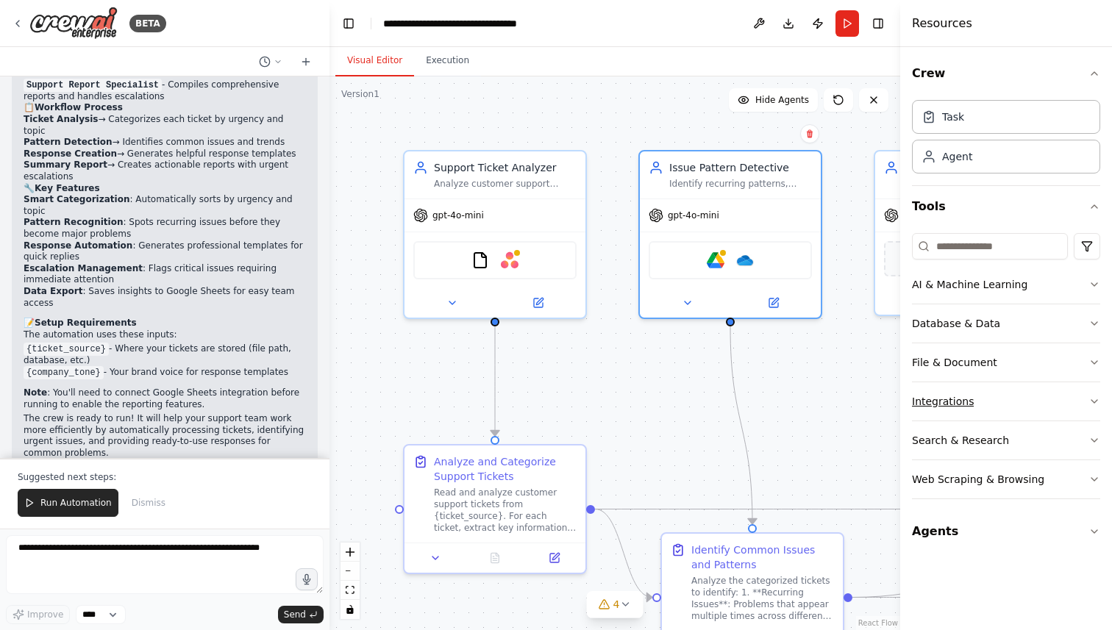
click at [1012, 401] on button "Integrations" at bounding box center [1006, 401] width 188 height 38
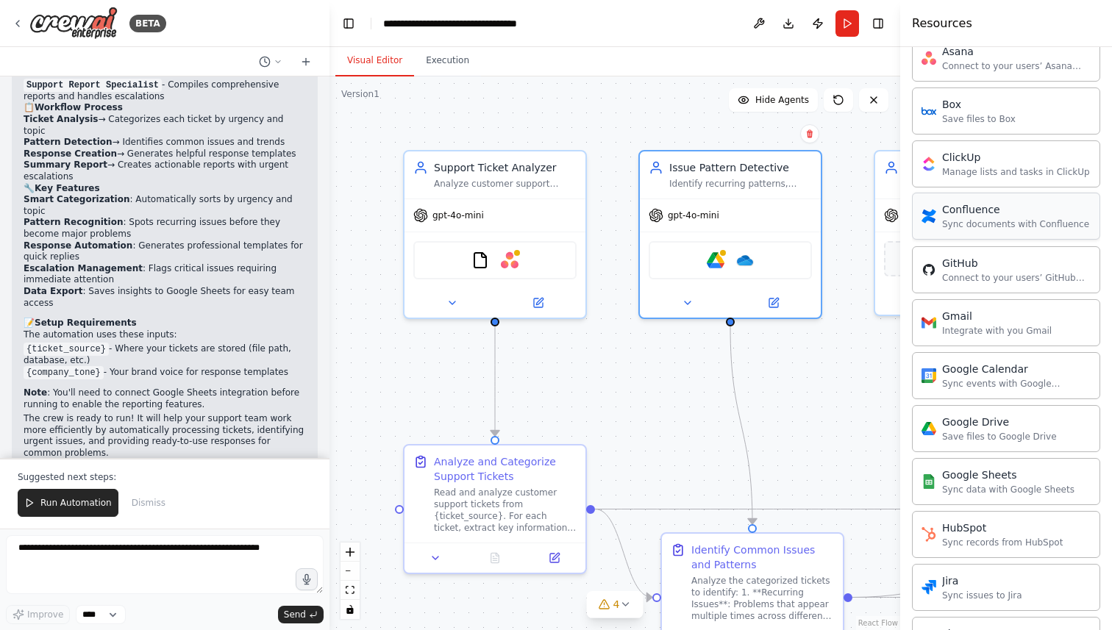
scroll to position [594, 0]
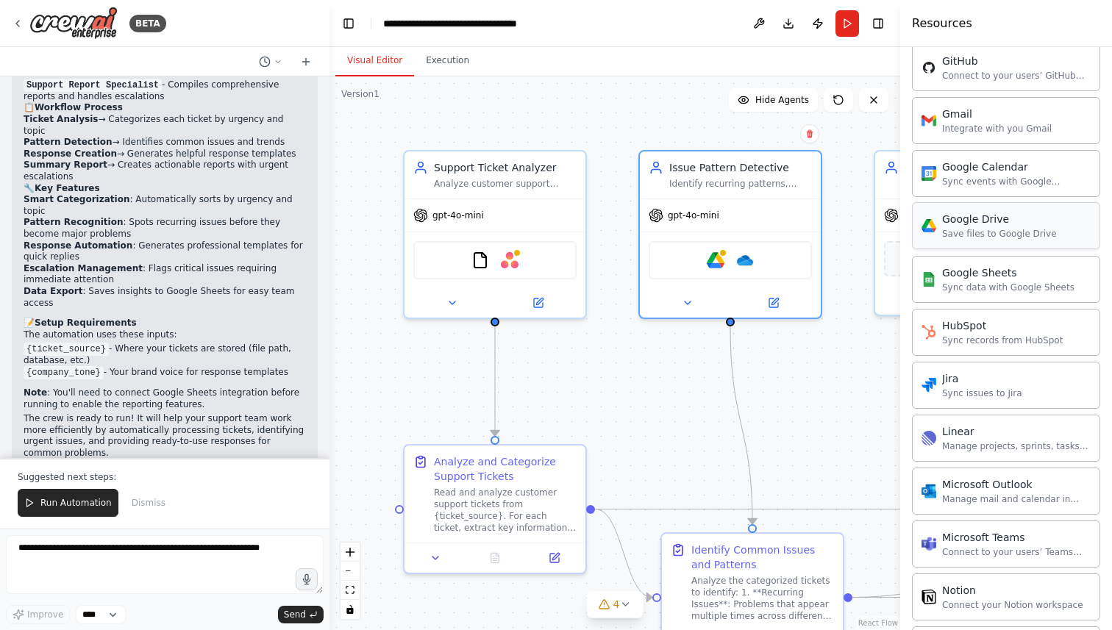
click at [979, 232] on div "Save files to Google Drive" at bounding box center [999, 234] width 115 height 12
click at [716, 262] on img at bounding box center [716, 257] width 18 height 18
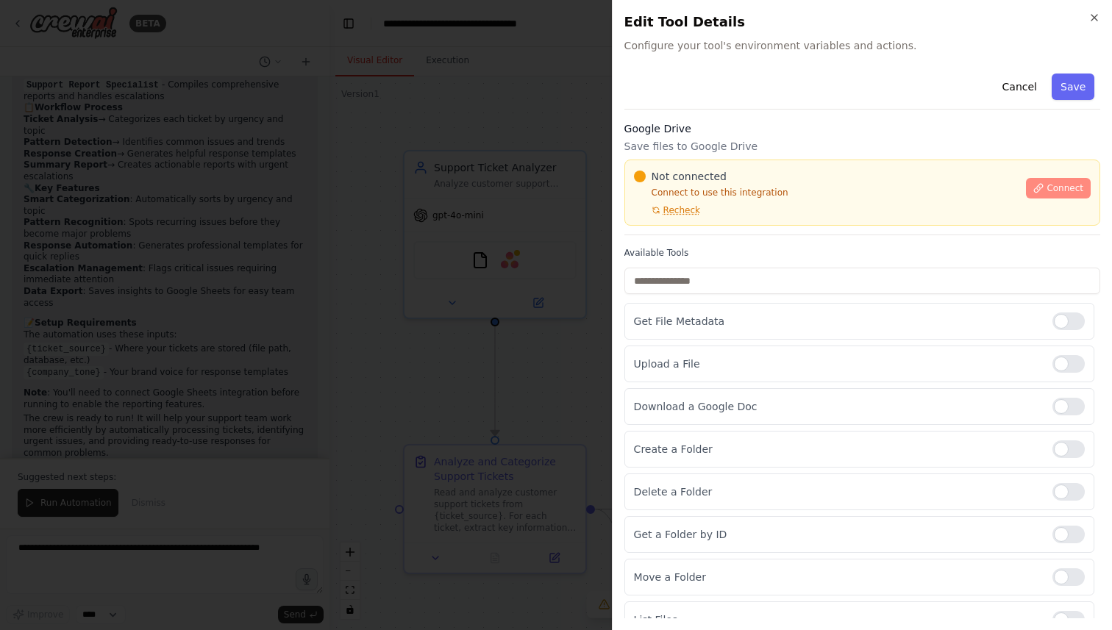
click at [1049, 193] on span "Connect" at bounding box center [1064, 188] width 37 height 12
click at [1071, 189] on span "Connect" at bounding box center [1064, 188] width 37 height 12
click at [732, 190] on p "Connect to use this integration" at bounding box center [826, 193] width 384 height 12
click at [699, 195] on p "Connect to use this integration" at bounding box center [826, 193] width 384 height 12
click at [751, 187] on p "Connect to use this integration" at bounding box center [826, 193] width 384 height 12
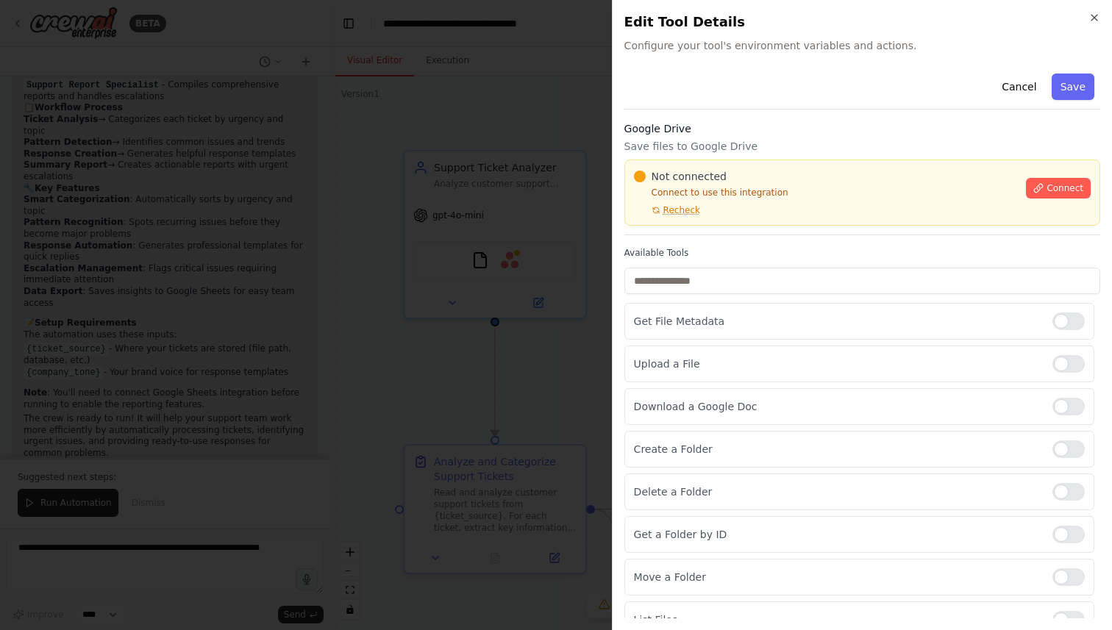
click at [750, 187] on p "Connect to use this integration" at bounding box center [826, 193] width 384 height 12
click at [748, 187] on p "Connect to use this integration" at bounding box center [826, 193] width 384 height 12
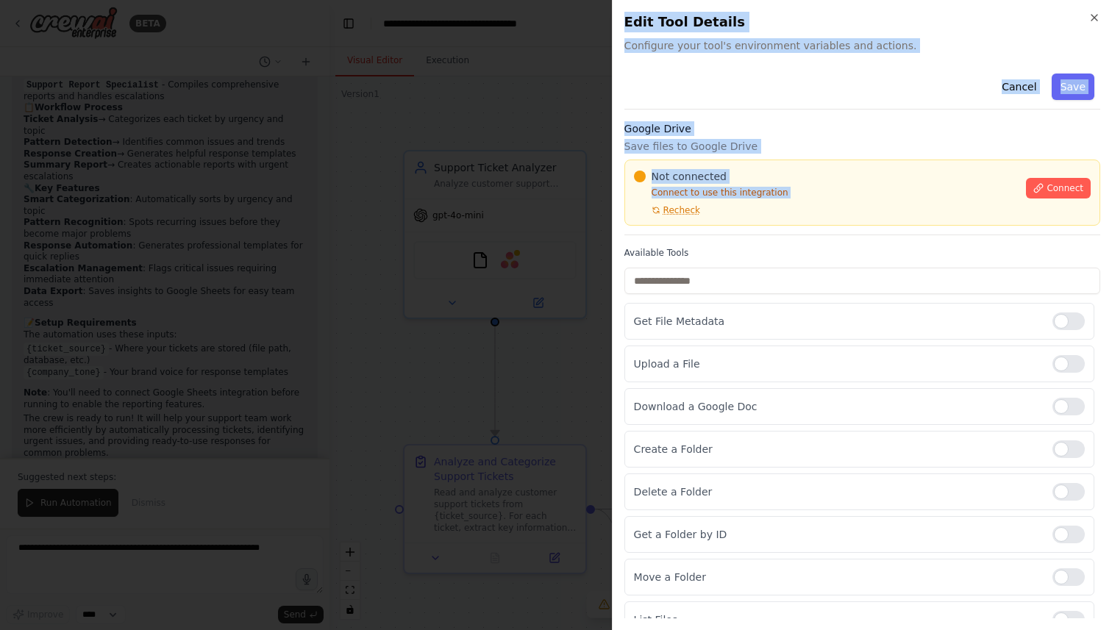
drag, startPoint x: 745, startPoint y: 187, endPoint x: 542, endPoint y: 291, distance: 228.5
click at [542, 291] on body "BETA Create a crew that automatically reads through customer support tickets, c…" at bounding box center [556, 315] width 1112 height 630
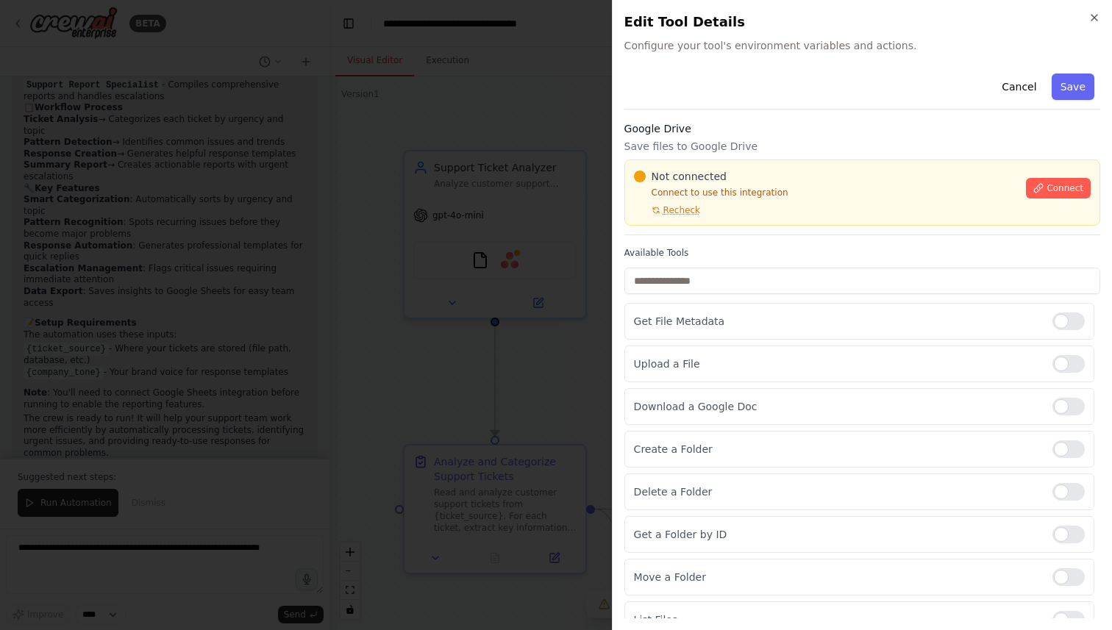
click at [565, 282] on div at bounding box center [556, 315] width 1112 height 630
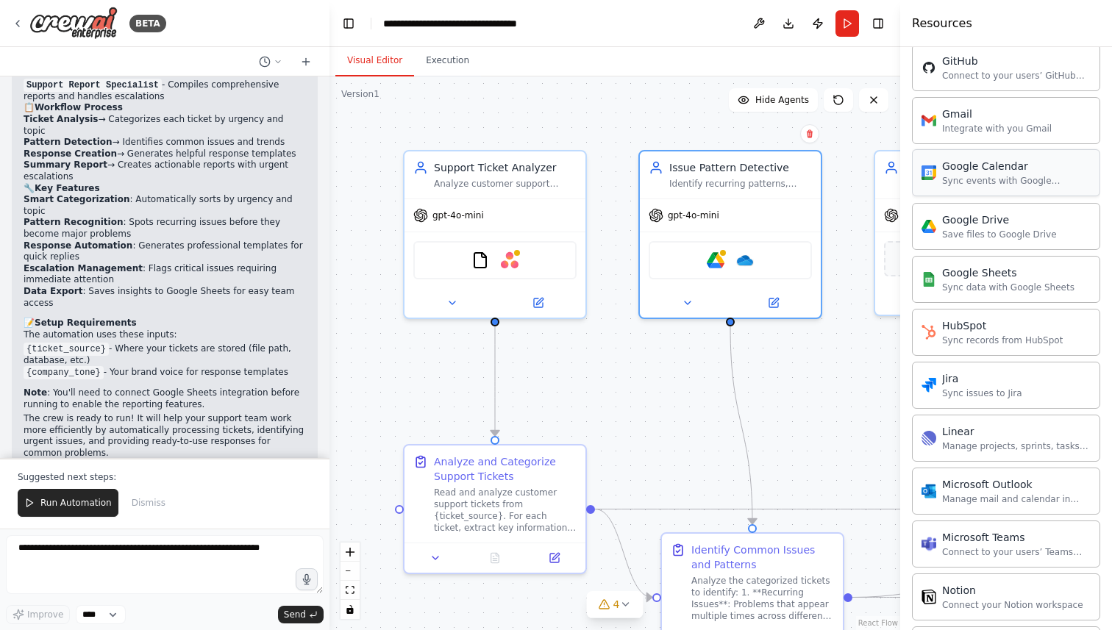
click at [968, 168] on div "Google Calendar" at bounding box center [1016, 166] width 149 height 15
click at [528, 265] on img at bounding box center [524, 257] width 18 height 18
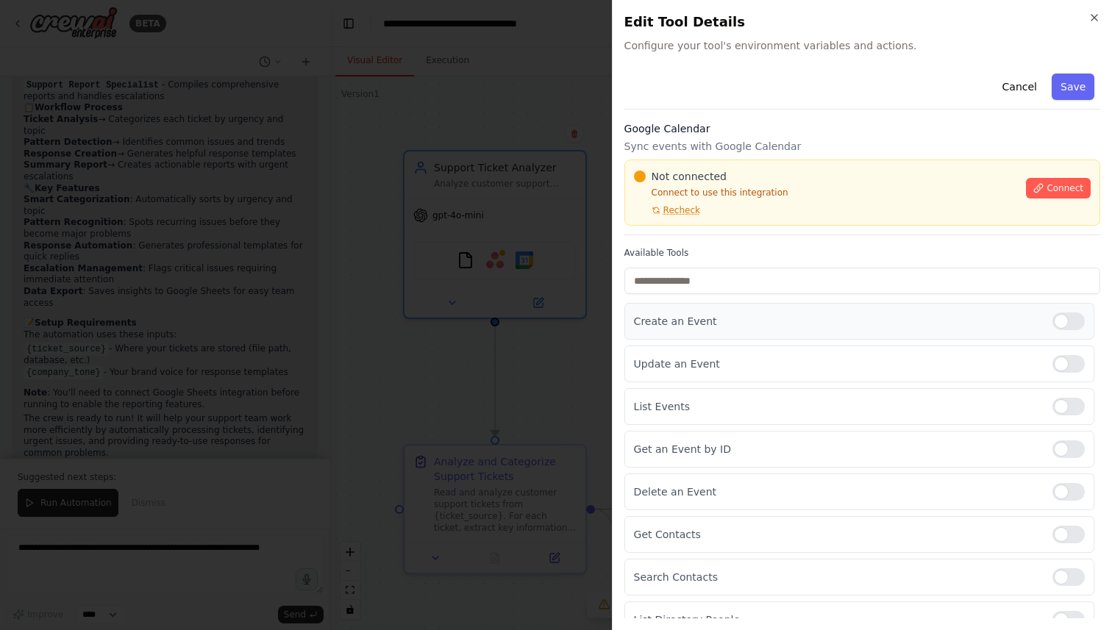
click at [1065, 315] on div at bounding box center [1068, 321] width 32 height 18
click at [1067, 319] on div at bounding box center [1068, 321] width 32 height 18
click at [1062, 405] on div at bounding box center [1068, 407] width 32 height 18
click at [1054, 187] on span "Connect" at bounding box center [1064, 188] width 37 height 12
click at [739, 187] on p "Connect to use this integration" at bounding box center [826, 193] width 384 height 12
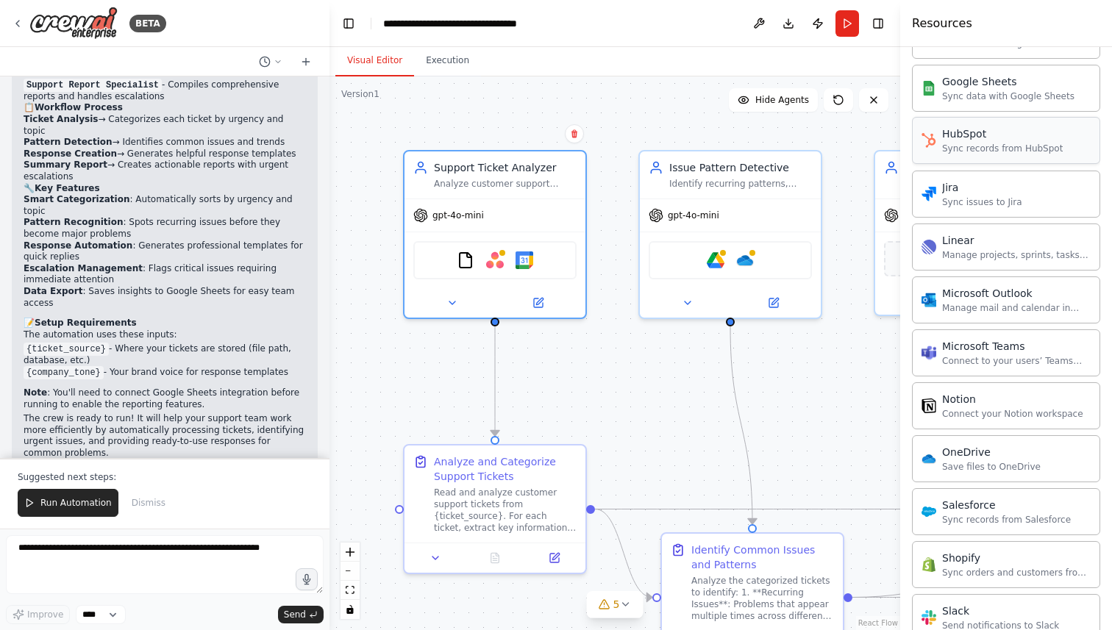
scroll to position [769, 0]
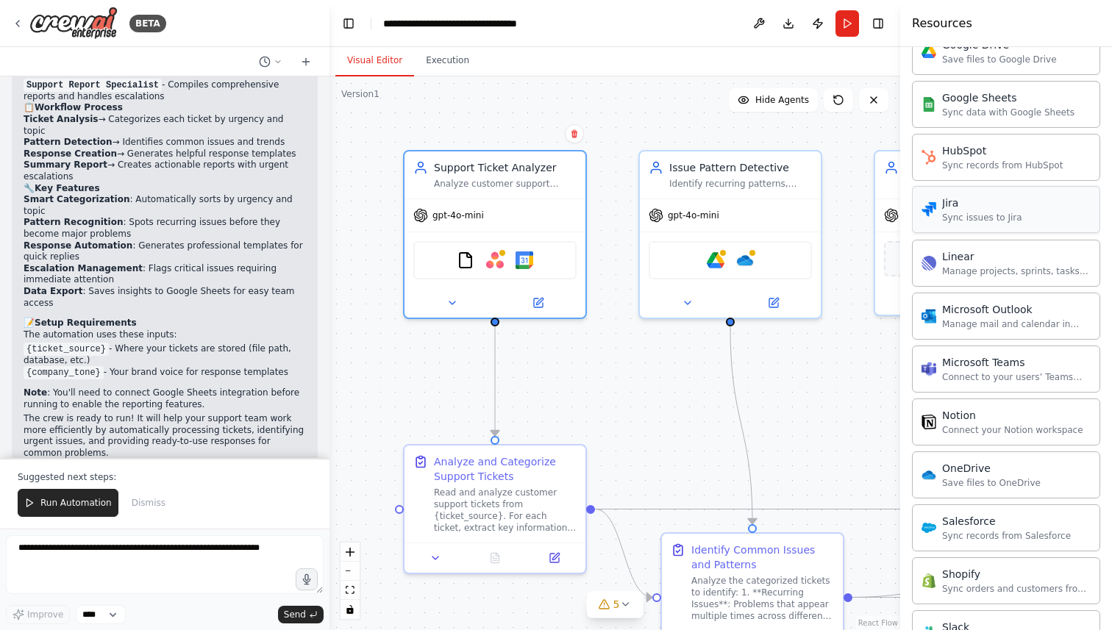
click at [993, 216] on div "Sync issues to Jira" at bounding box center [982, 218] width 80 height 12
click at [759, 262] on img at bounding box center [760, 257] width 18 height 18
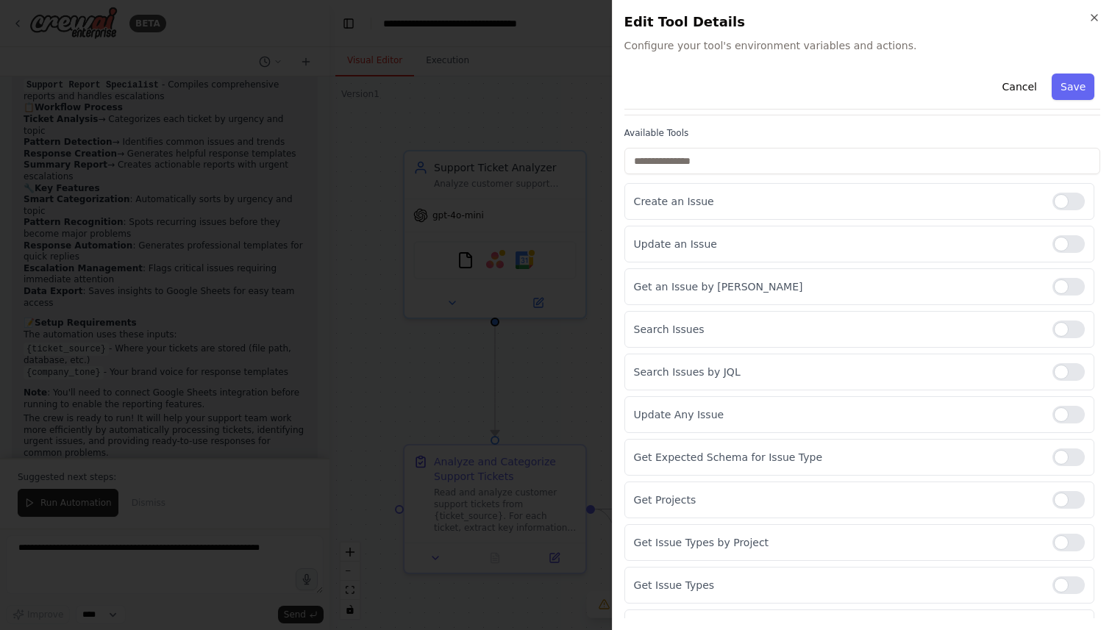
scroll to position [0, 0]
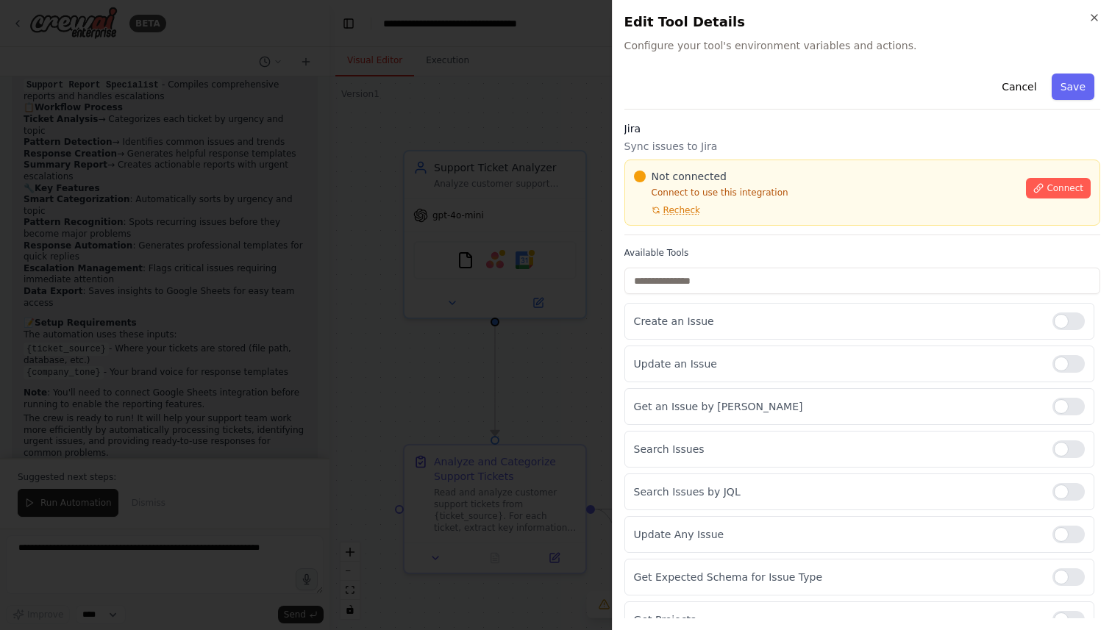
click at [689, 216] on div "Not connected Connect to use this integration Recheck Connect" at bounding box center [862, 193] width 476 height 66
click at [1058, 194] on button "Connect" at bounding box center [1058, 188] width 65 height 21
click at [816, 157] on div "Jira Sync issues to Jira Not connected Connect to use this integration Recheck …" at bounding box center [862, 178] width 476 height 114
click at [821, 167] on div "Not connected Connect to use this integration Recheck Connect" at bounding box center [862, 193] width 476 height 66
click at [535, 104] on div at bounding box center [556, 315] width 1112 height 630
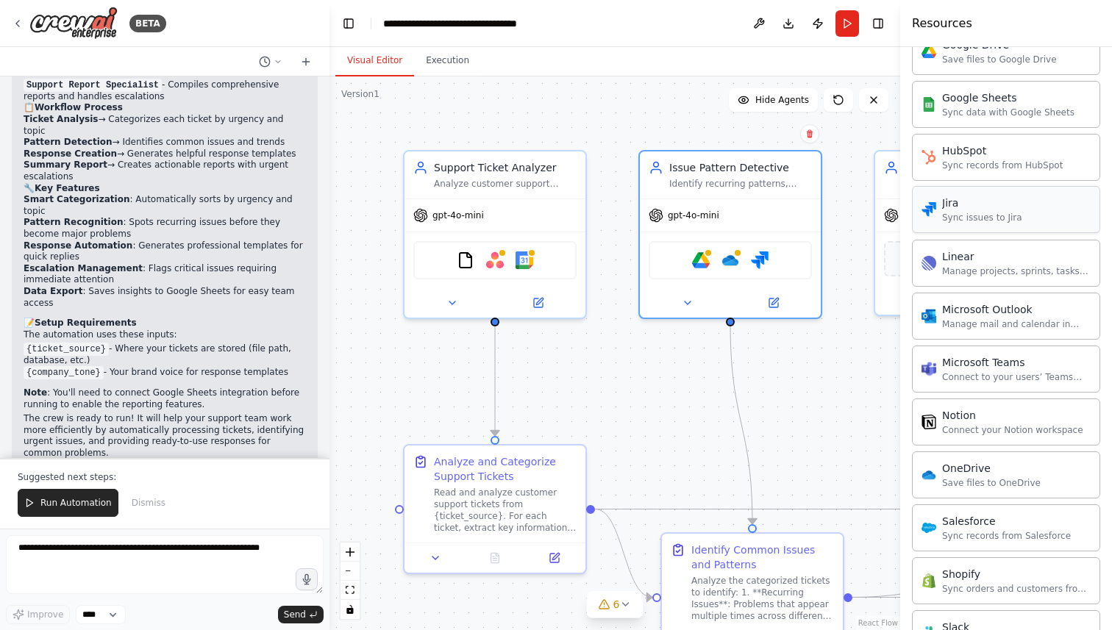
click at [964, 206] on div "Jira" at bounding box center [982, 203] width 80 height 15
click at [759, 262] on img at bounding box center [760, 257] width 18 height 18
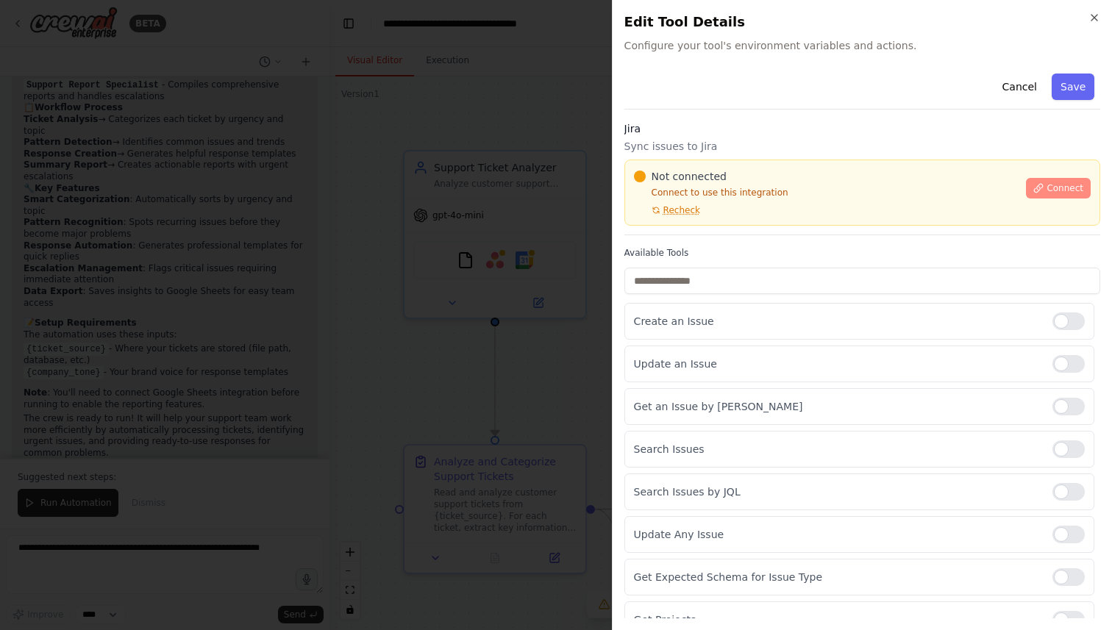
click at [1050, 187] on span "Connect" at bounding box center [1064, 188] width 37 height 12
click at [736, 196] on p "Connect to use this integration" at bounding box center [826, 193] width 384 height 12
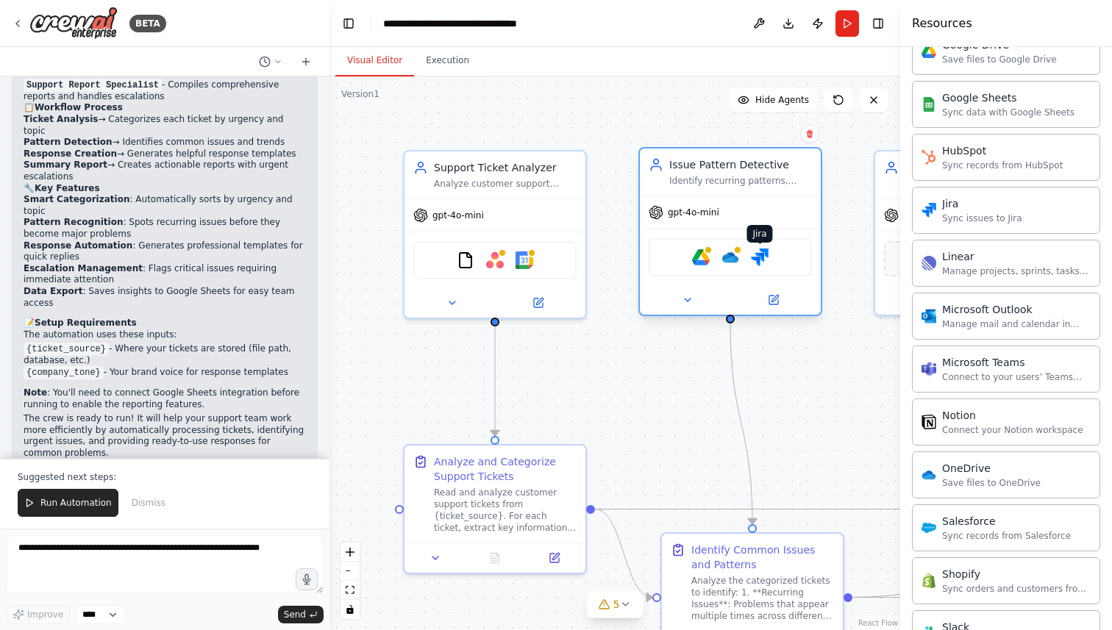
click at [767, 265] on img at bounding box center [760, 257] width 18 height 18
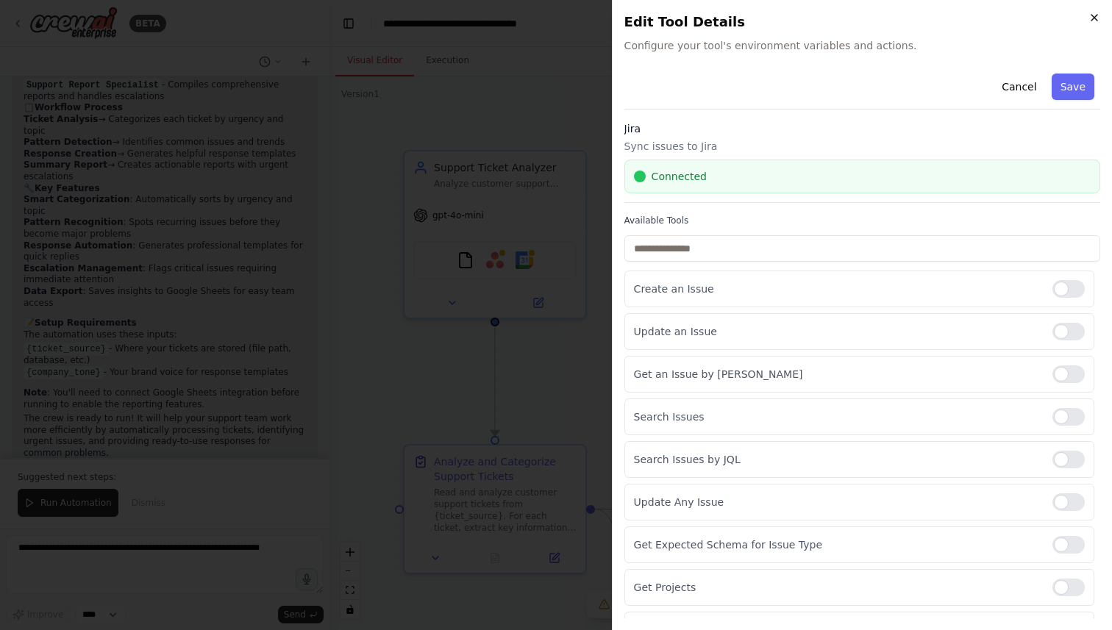
click at [1095, 16] on icon "button" at bounding box center [1094, 18] width 12 height 12
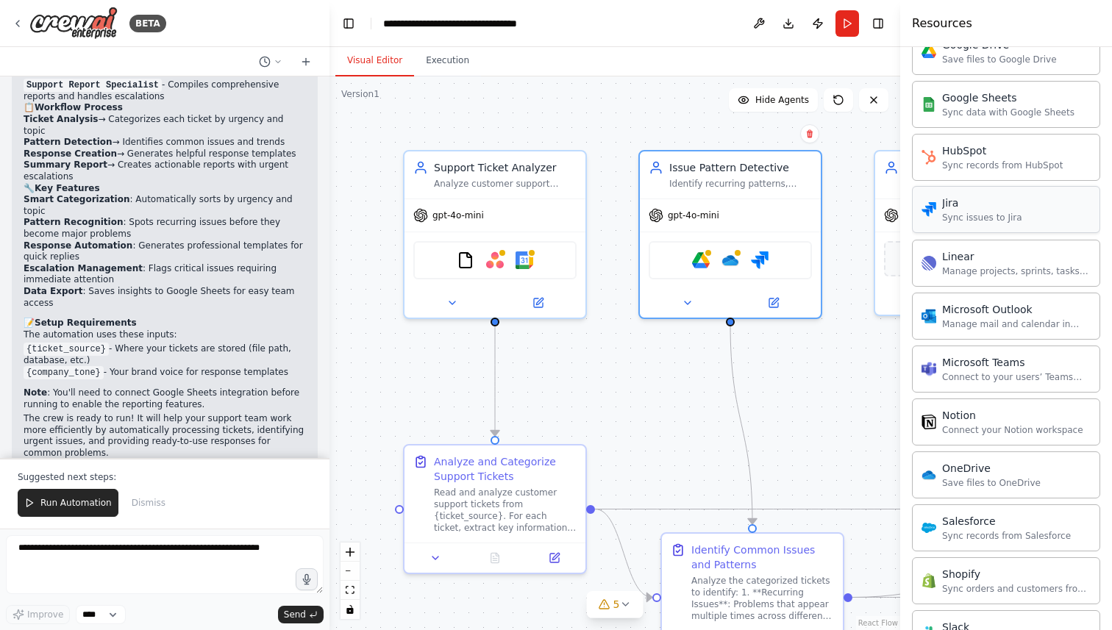
click at [975, 204] on div "Jira" at bounding box center [982, 203] width 80 height 15
click at [770, 258] on div "Google Drive OneDrive Jira" at bounding box center [729, 257] width 163 height 38
click at [762, 258] on img at bounding box center [760, 257] width 18 height 18
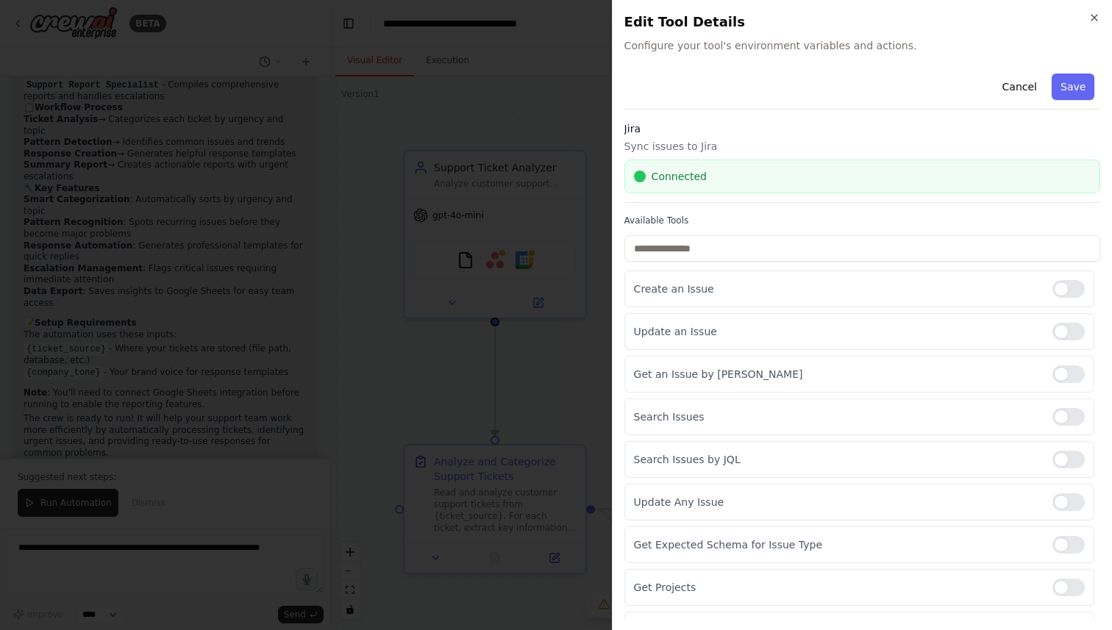
click at [413, 129] on div at bounding box center [556, 315] width 1112 height 630
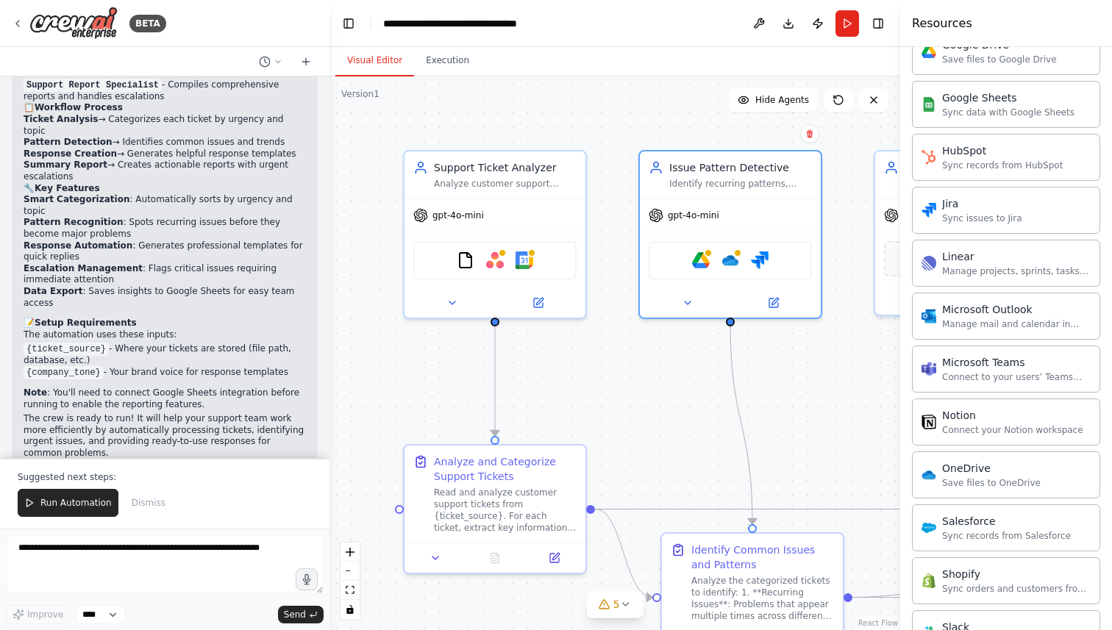
click at [10, 21] on div "BETA" at bounding box center [164, 23] width 329 height 47
click at [13, 22] on icon at bounding box center [18, 24] width 12 height 12
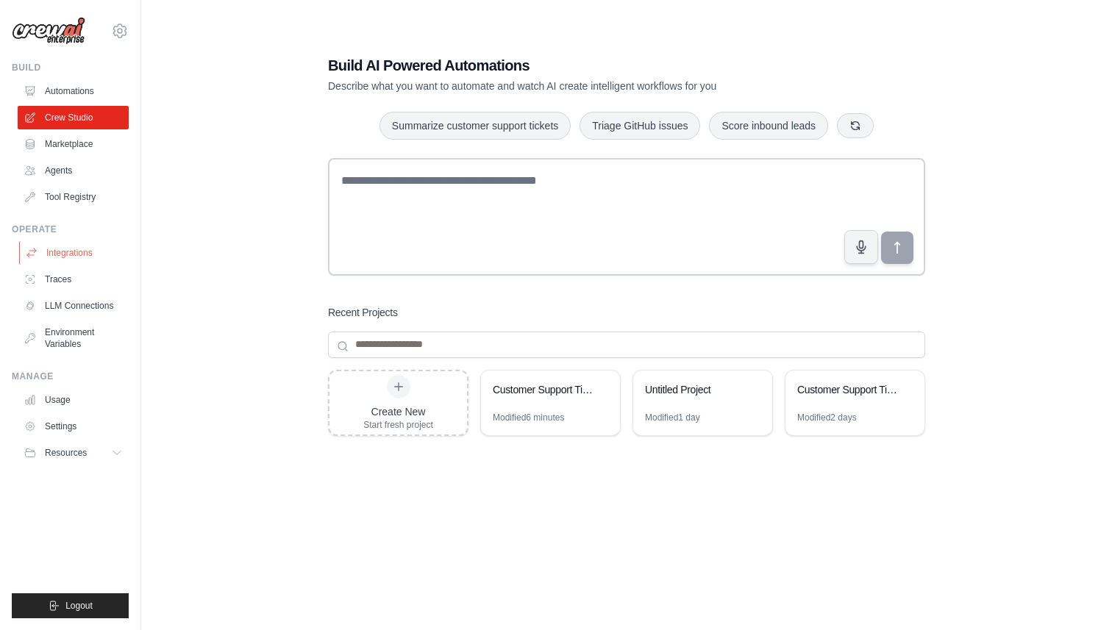
click at [86, 250] on link "Integrations" at bounding box center [74, 253] width 111 height 24
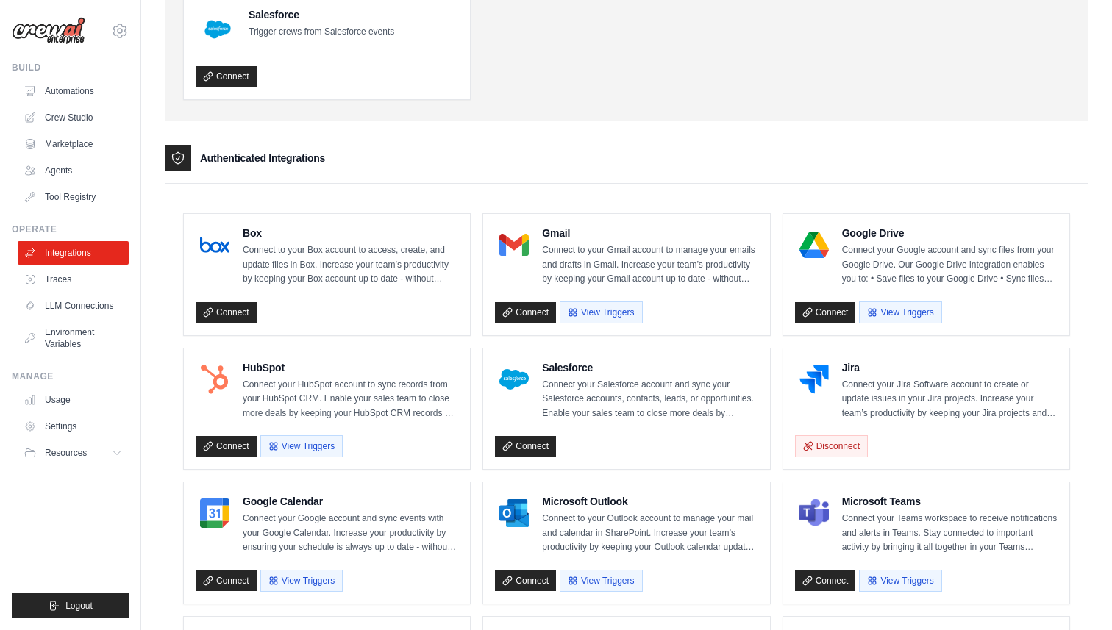
scroll to position [242, 0]
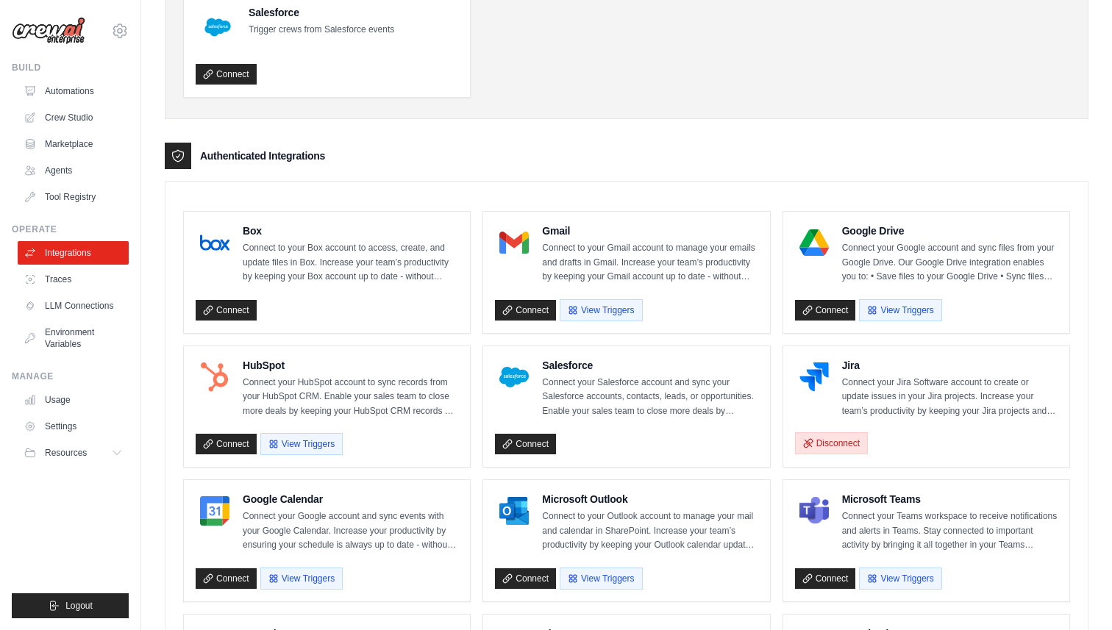
click at [831, 451] on button "Disconnect" at bounding box center [831, 443] width 73 height 22
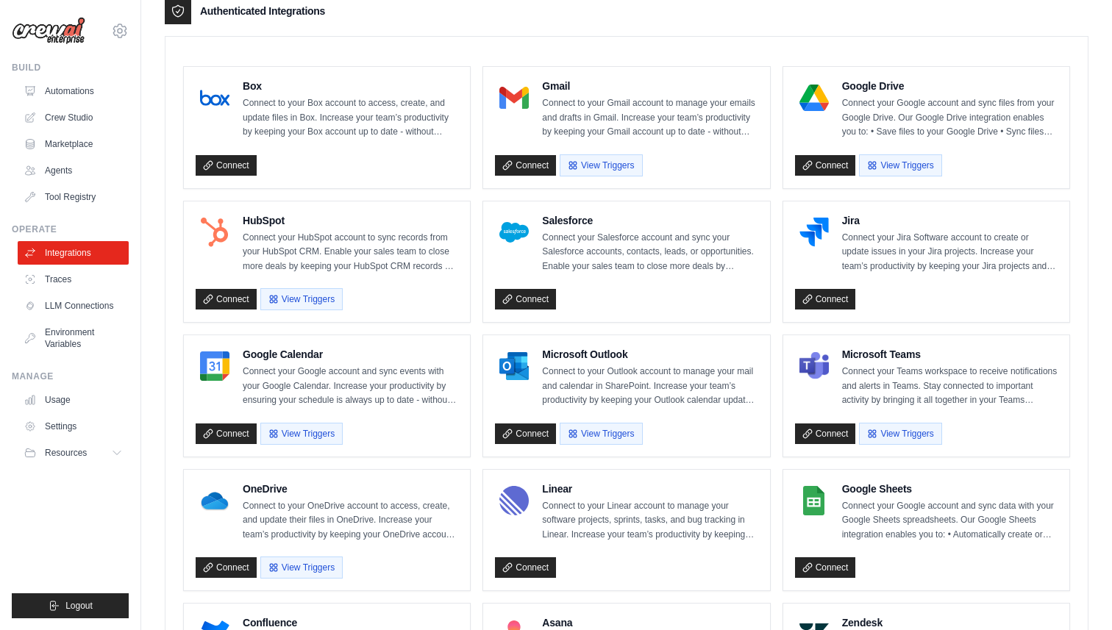
scroll to position [401, 0]
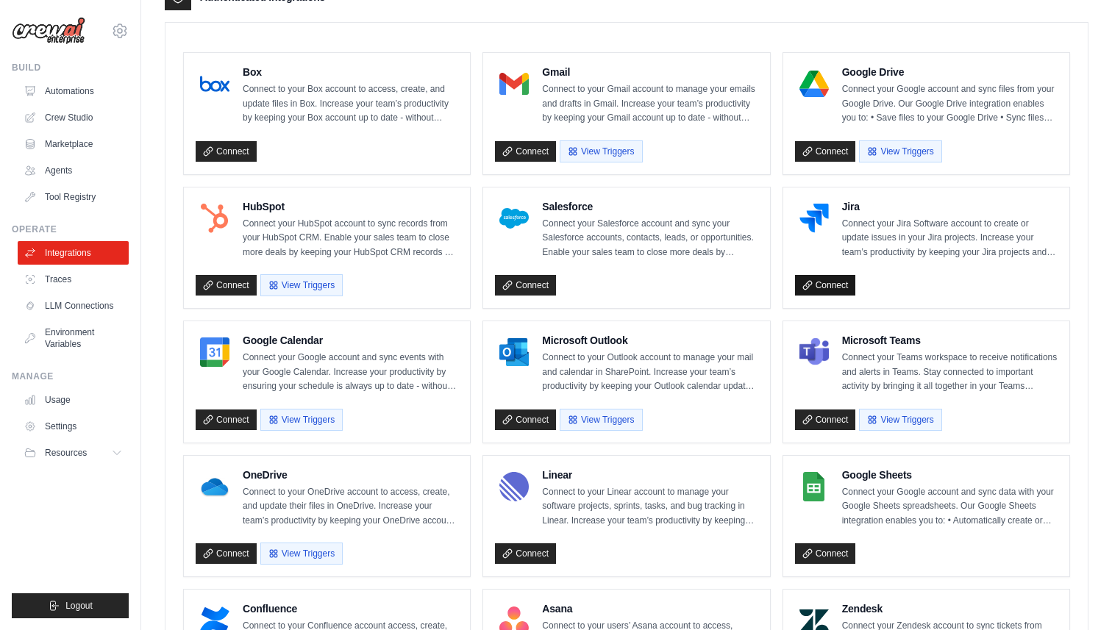
click at [843, 287] on link "Connect" at bounding box center [825, 285] width 61 height 21
